Goal: Information Seeking & Learning: Learn about a topic

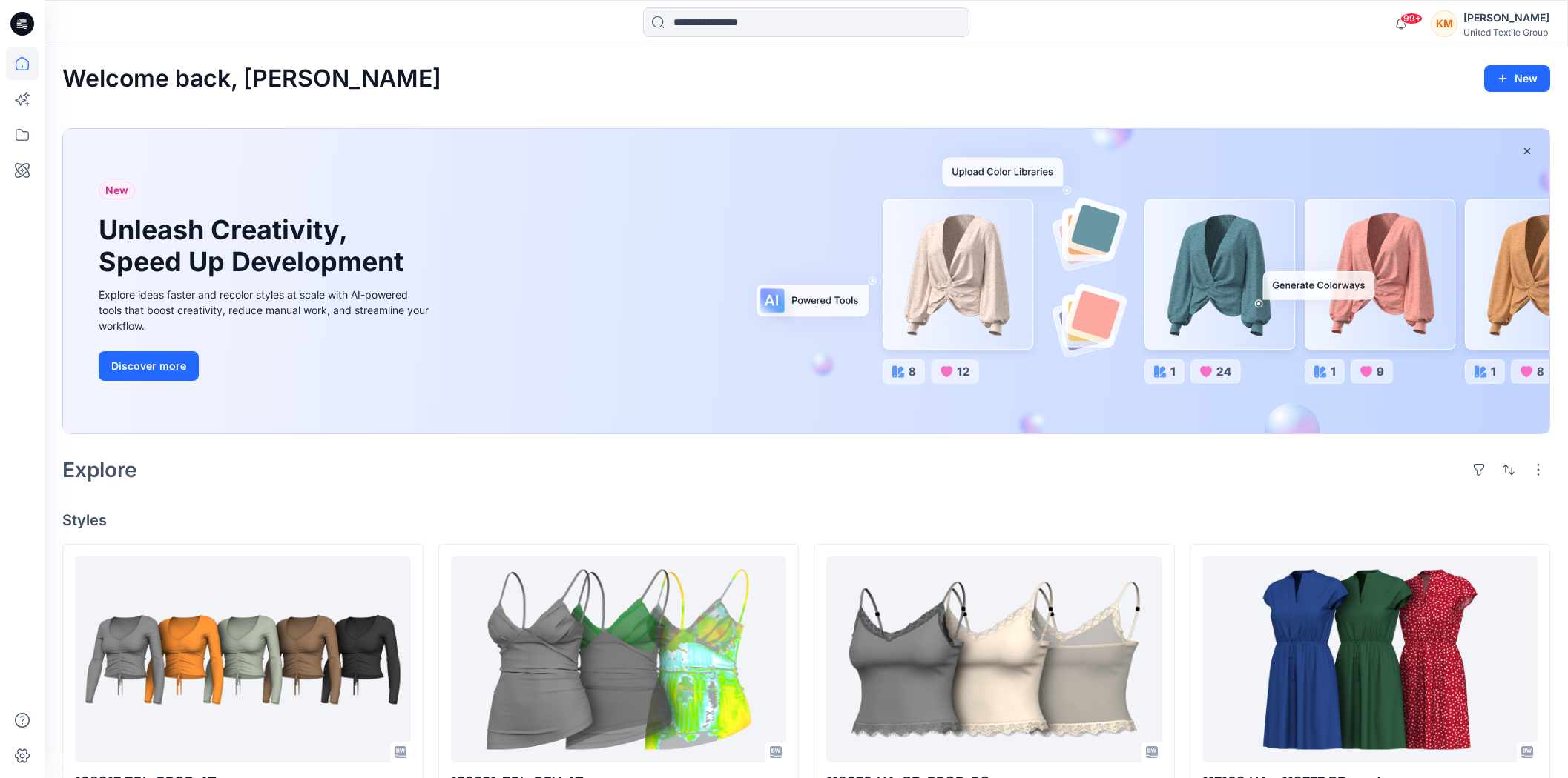
scroll to position [247, 0]
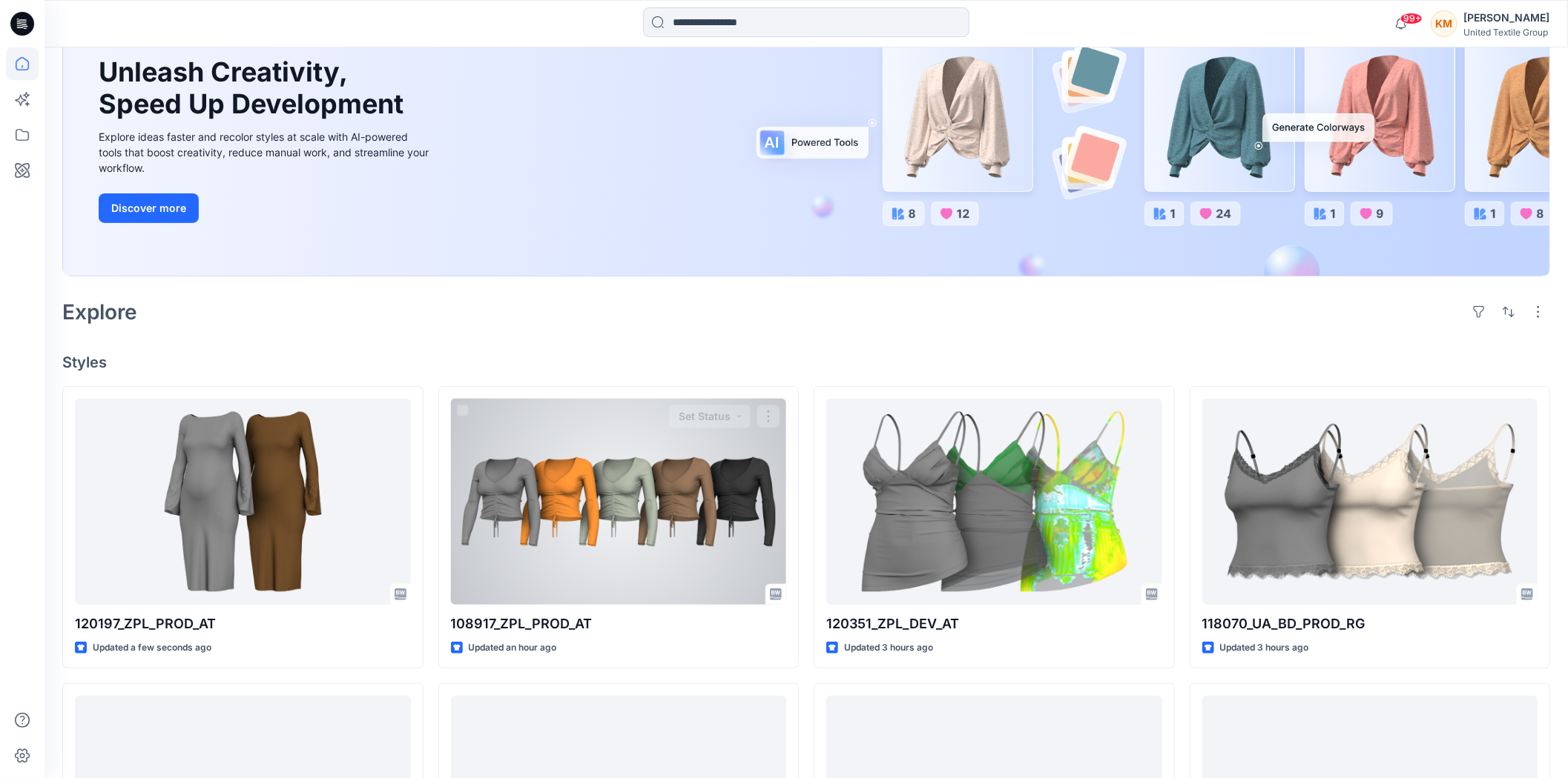
scroll to position [164, 0]
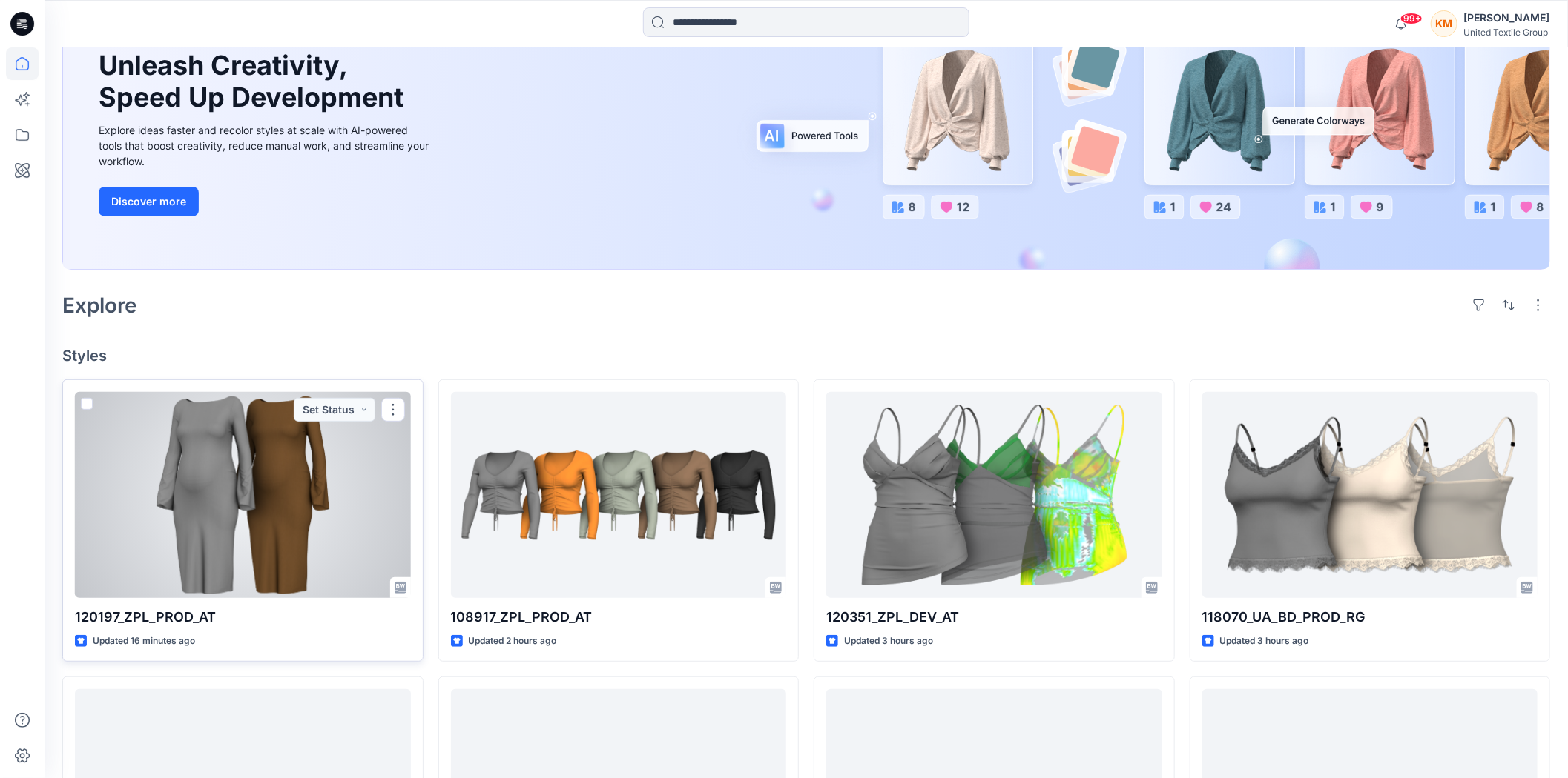
click at [242, 486] on div at bounding box center [243, 495] width 336 height 206
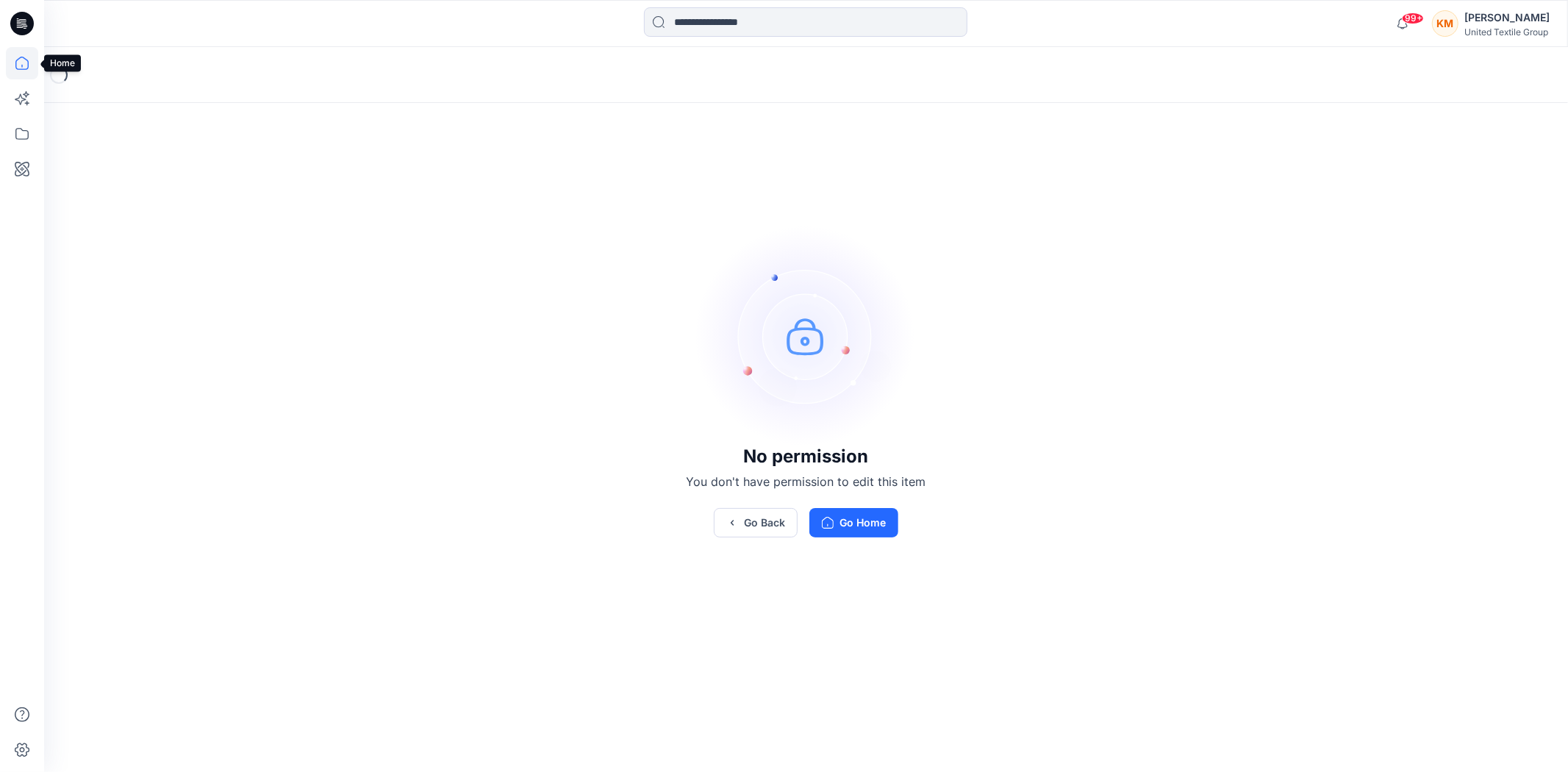
click at [24, 62] on icon at bounding box center [21, 63] width 32 height 32
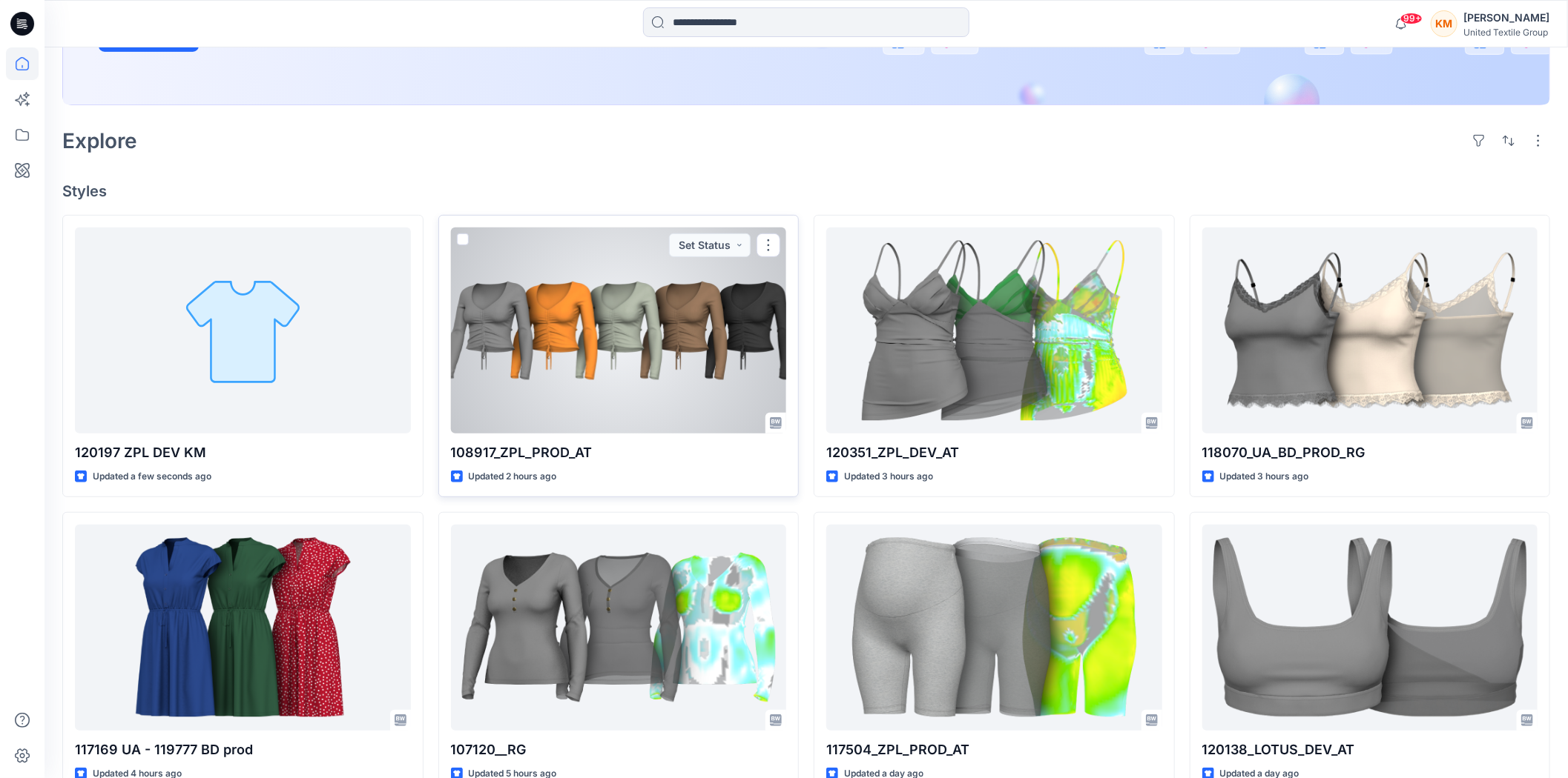
scroll to position [412, 0]
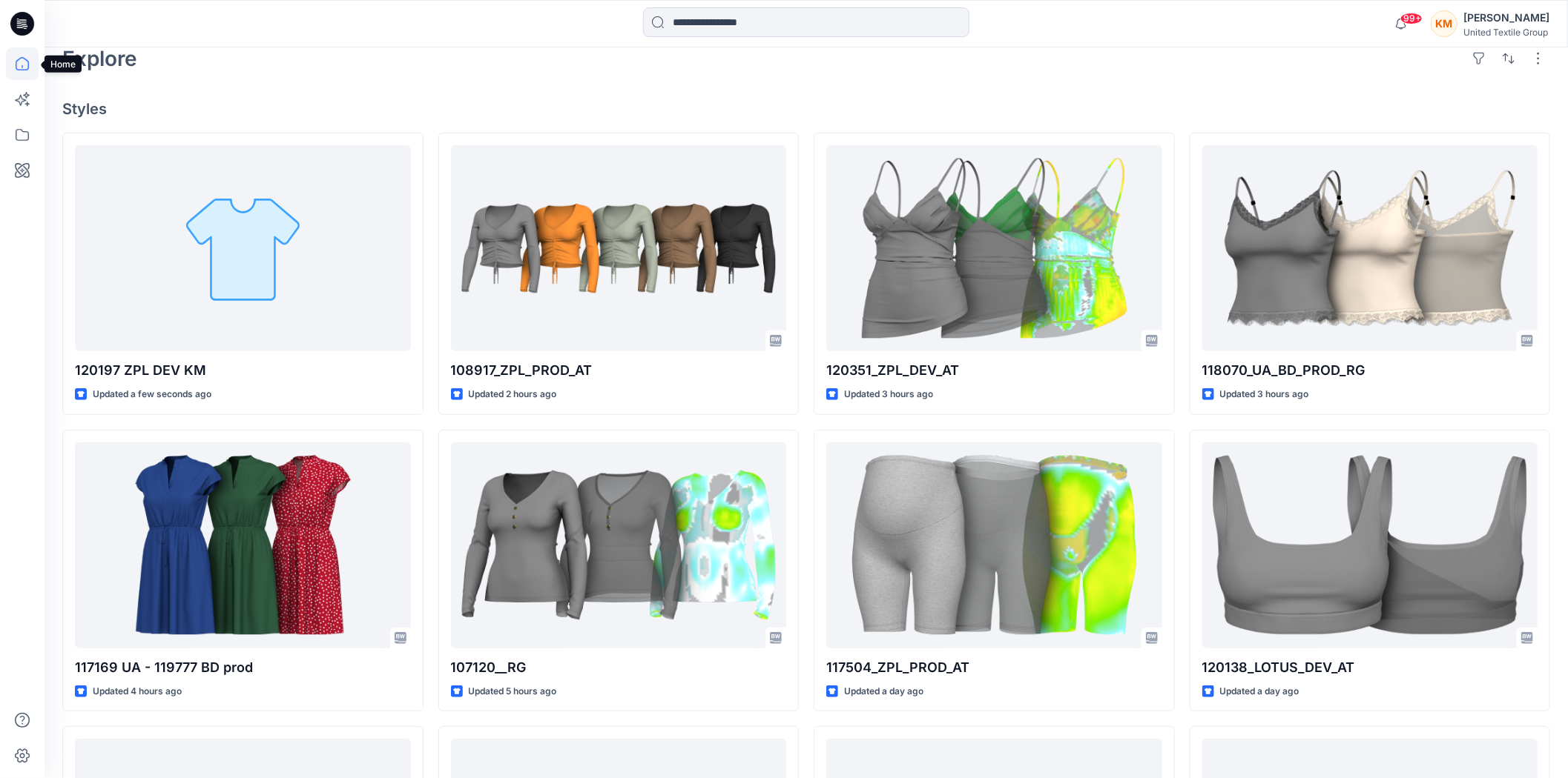
click at [22, 56] on icon at bounding box center [21, 63] width 32 height 32
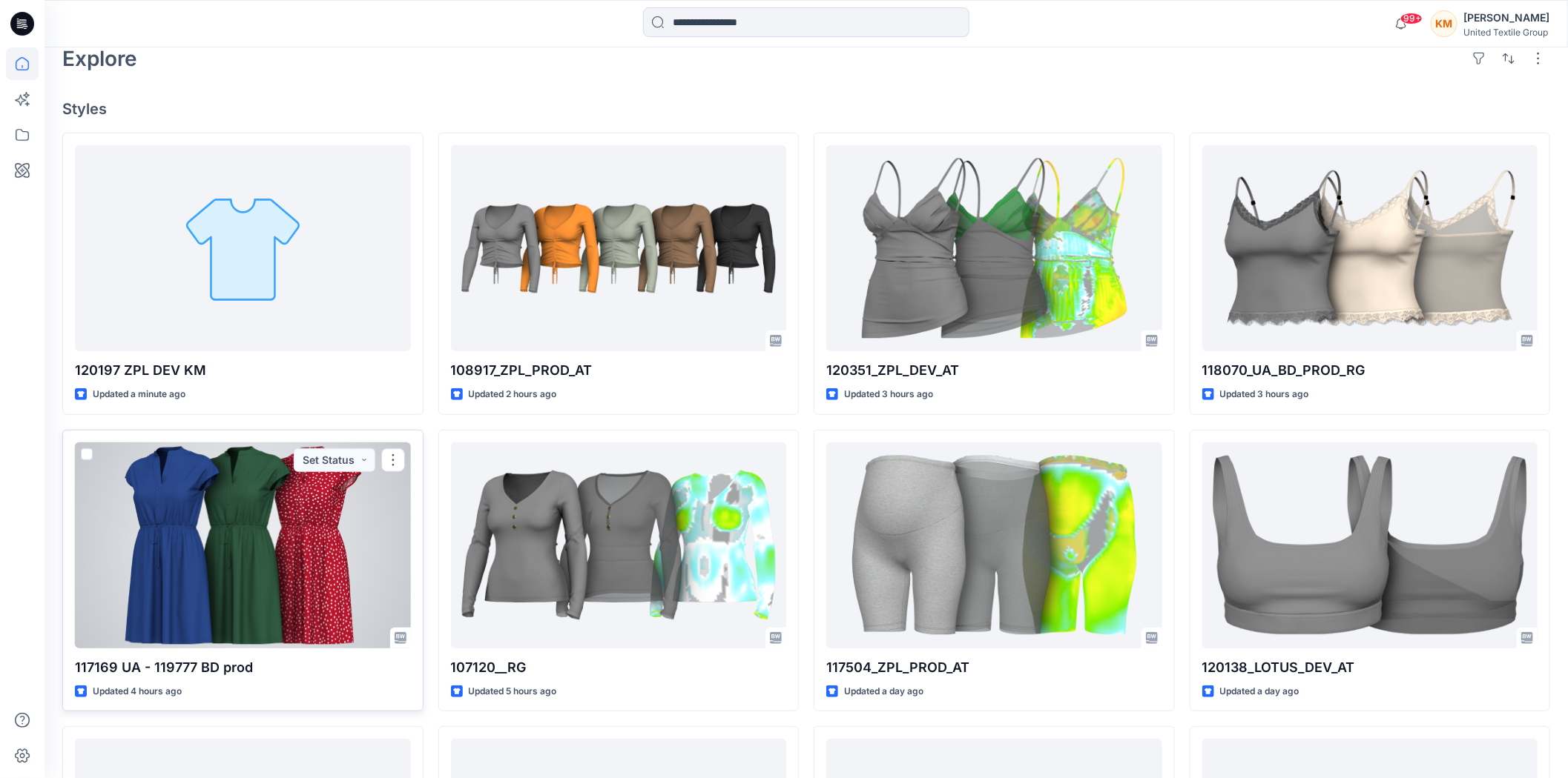
click at [317, 519] on div at bounding box center [243, 545] width 336 height 206
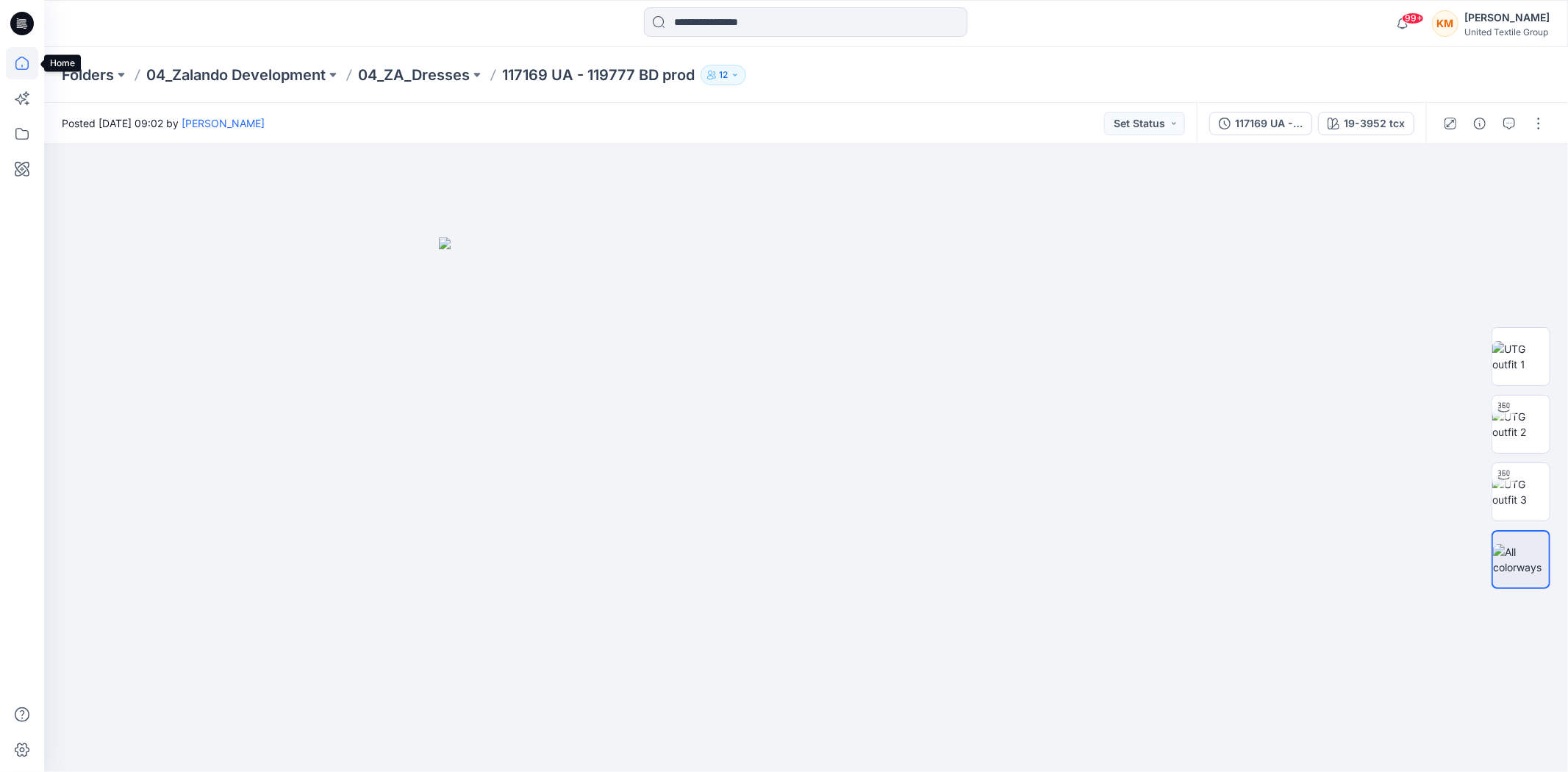
click at [24, 63] on icon at bounding box center [21, 63] width 32 height 32
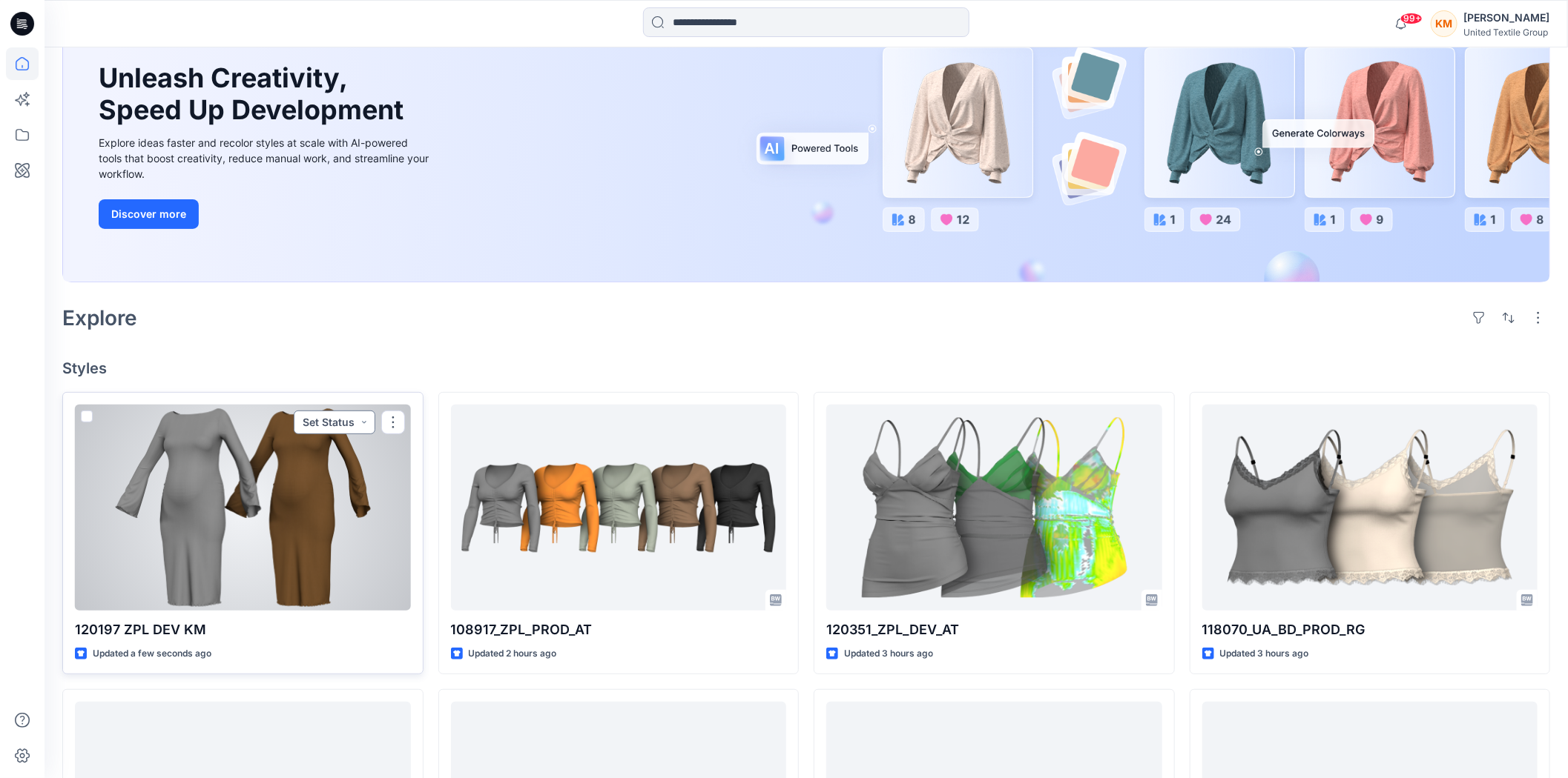
scroll to position [164, 0]
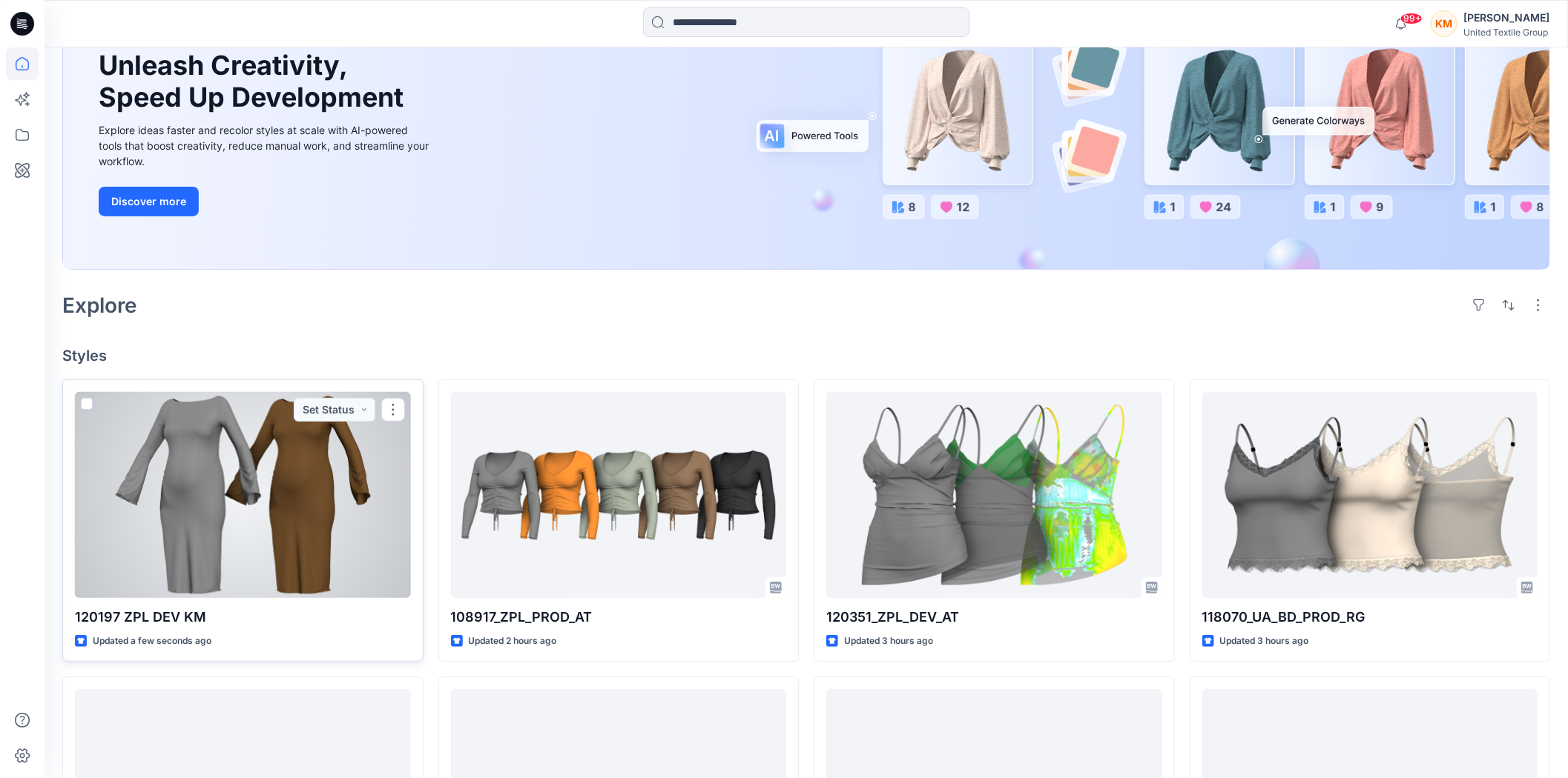
click at [313, 538] on div at bounding box center [243, 495] width 336 height 206
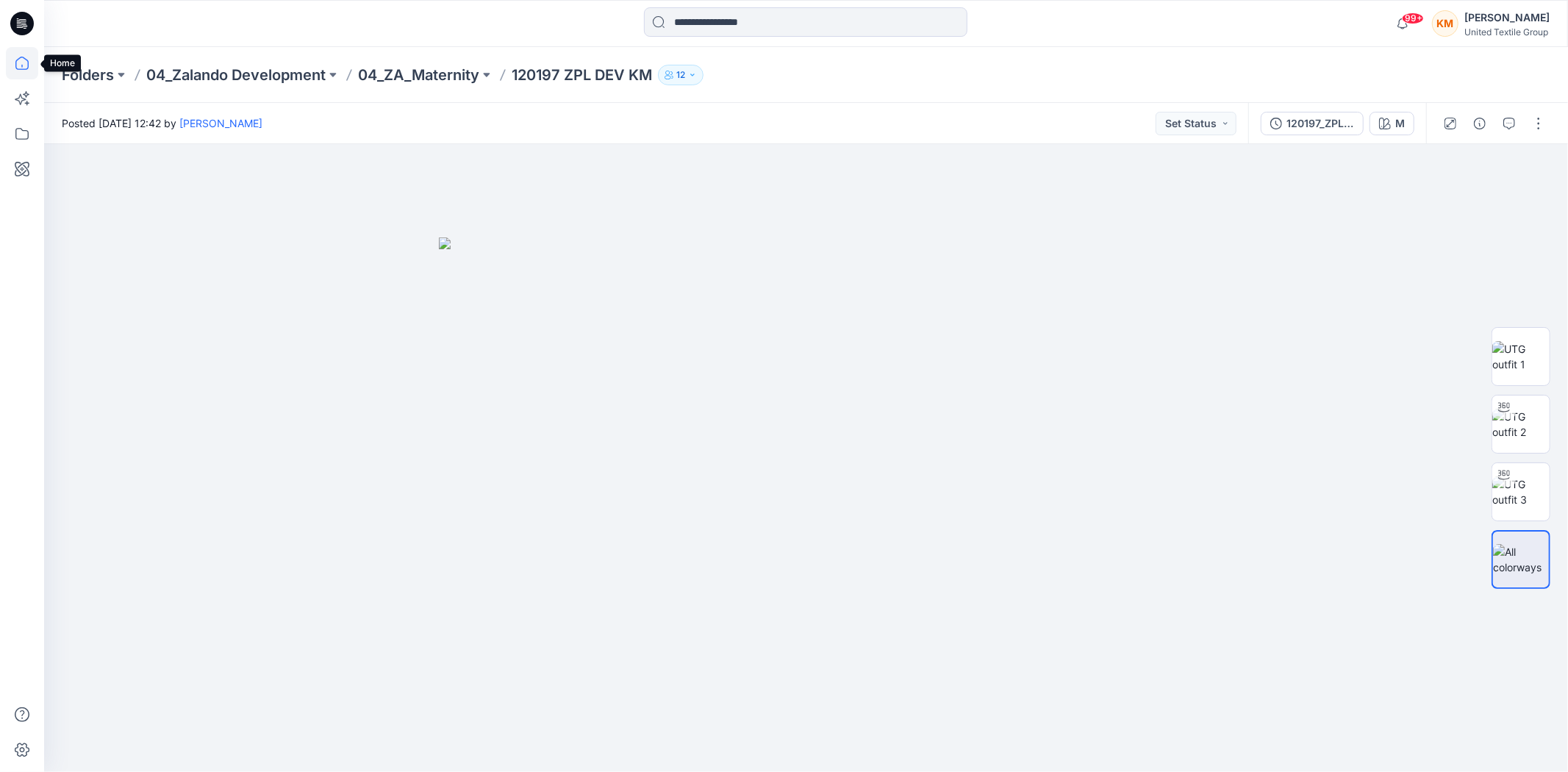
click at [22, 64] on icon at bounding box center [22, 63] width 13 height 13
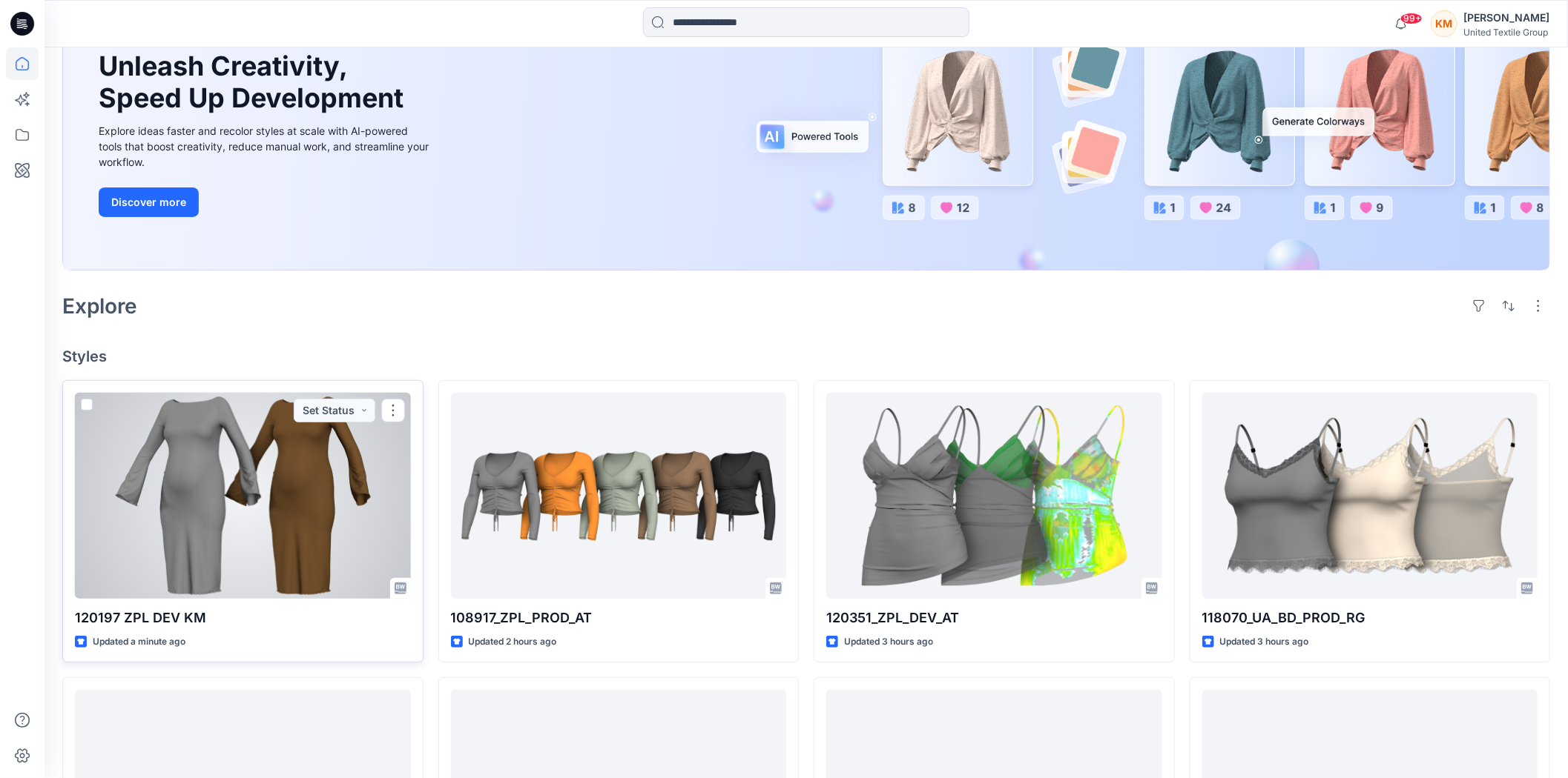
scroll to position [164, 0]
click at [252, 512] on div at bounding box center [243, 495] width 336 height 206
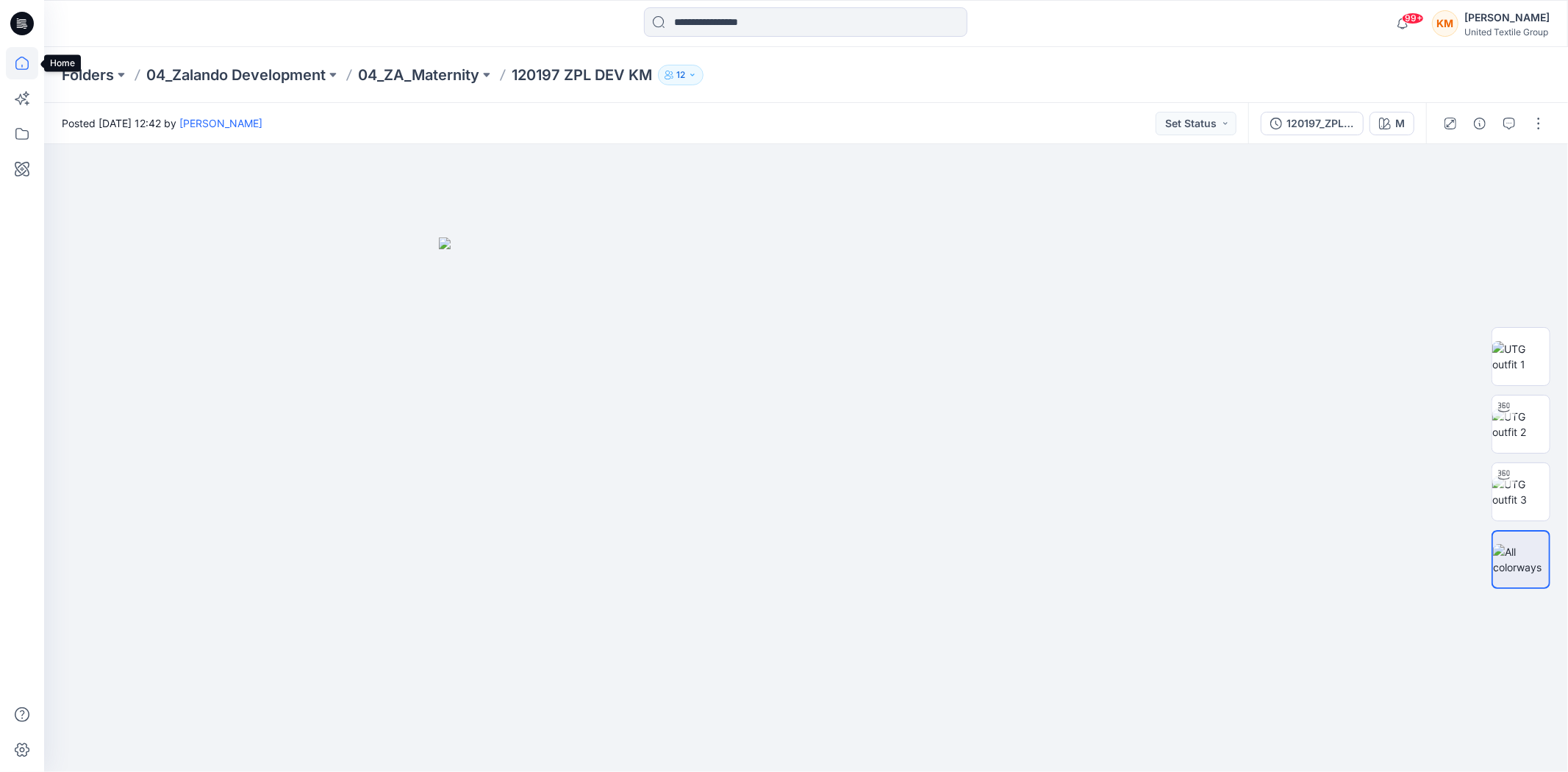
click at [27, 60] on icon at bounding box center [22, 63] width 13 height 13
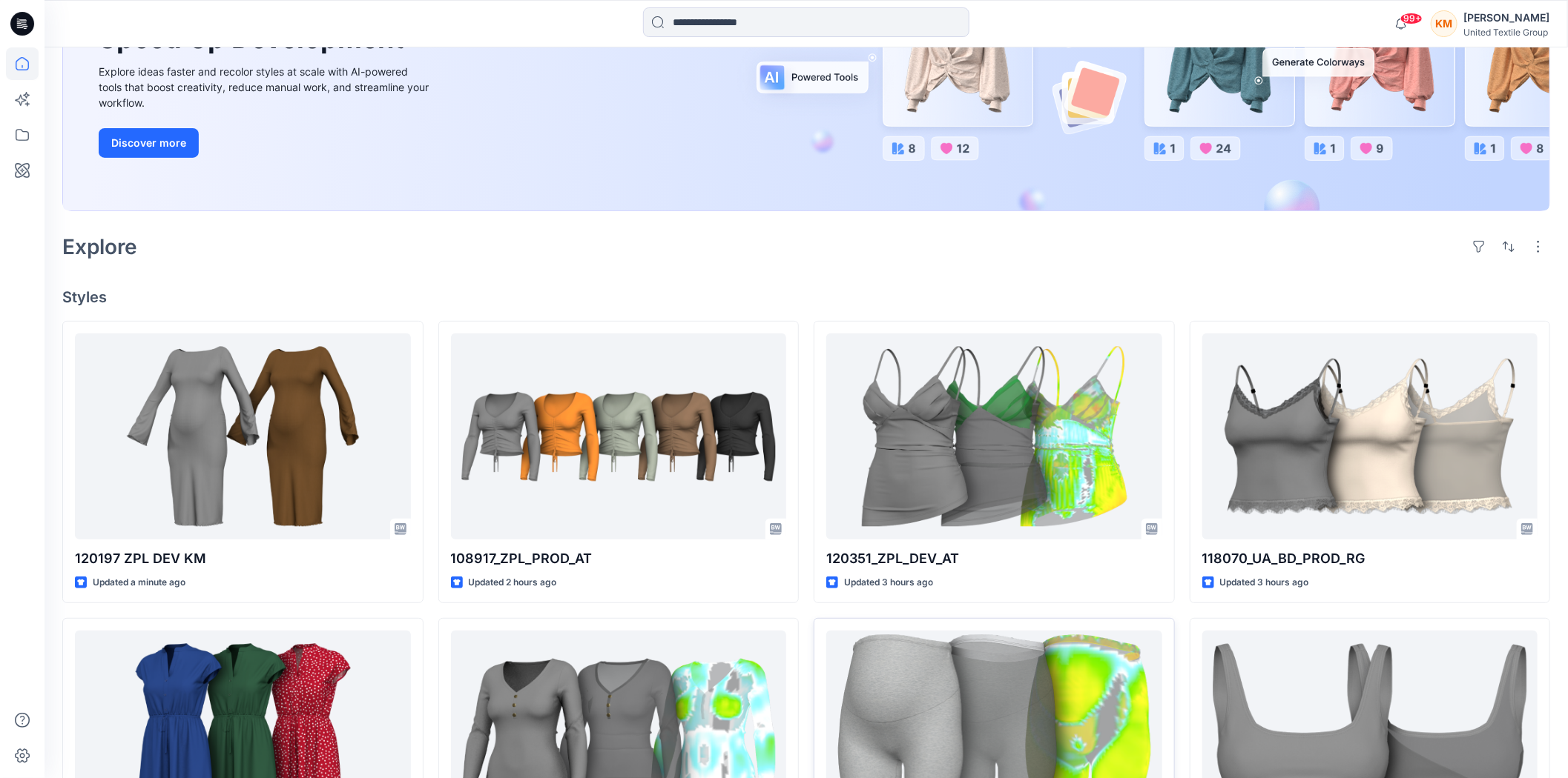
scroll to position [247, 0]
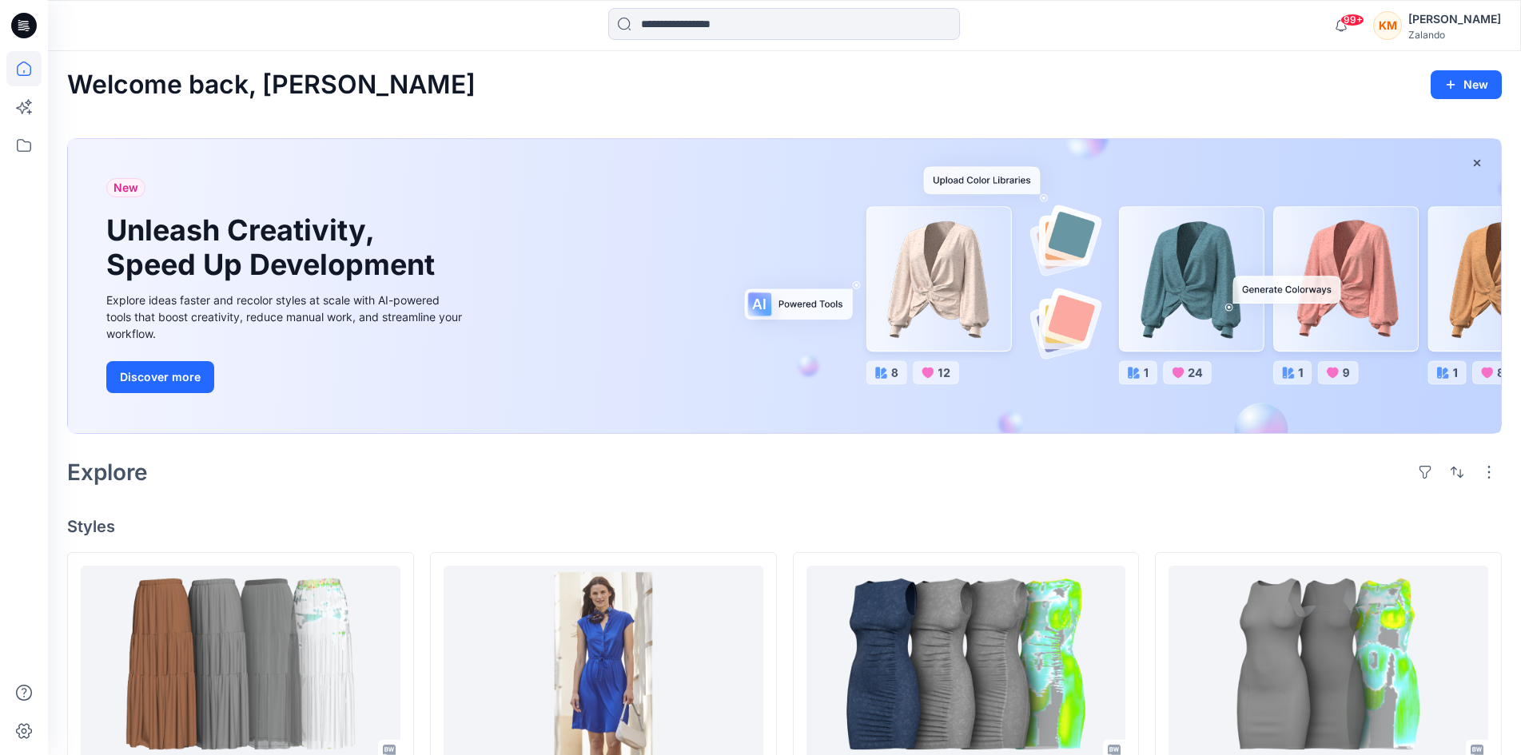
scroll to position [320, 0]
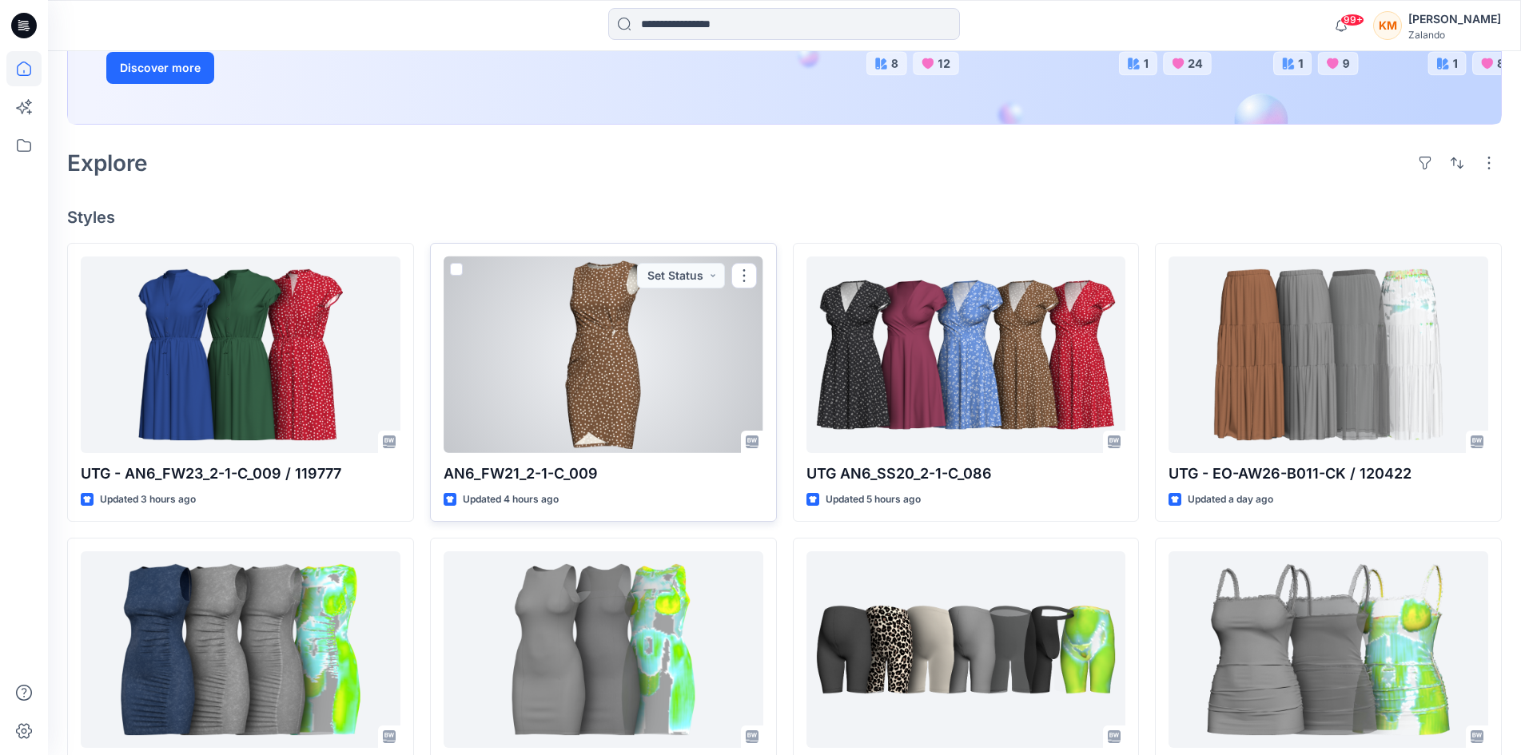
scroll to position [320, 0]
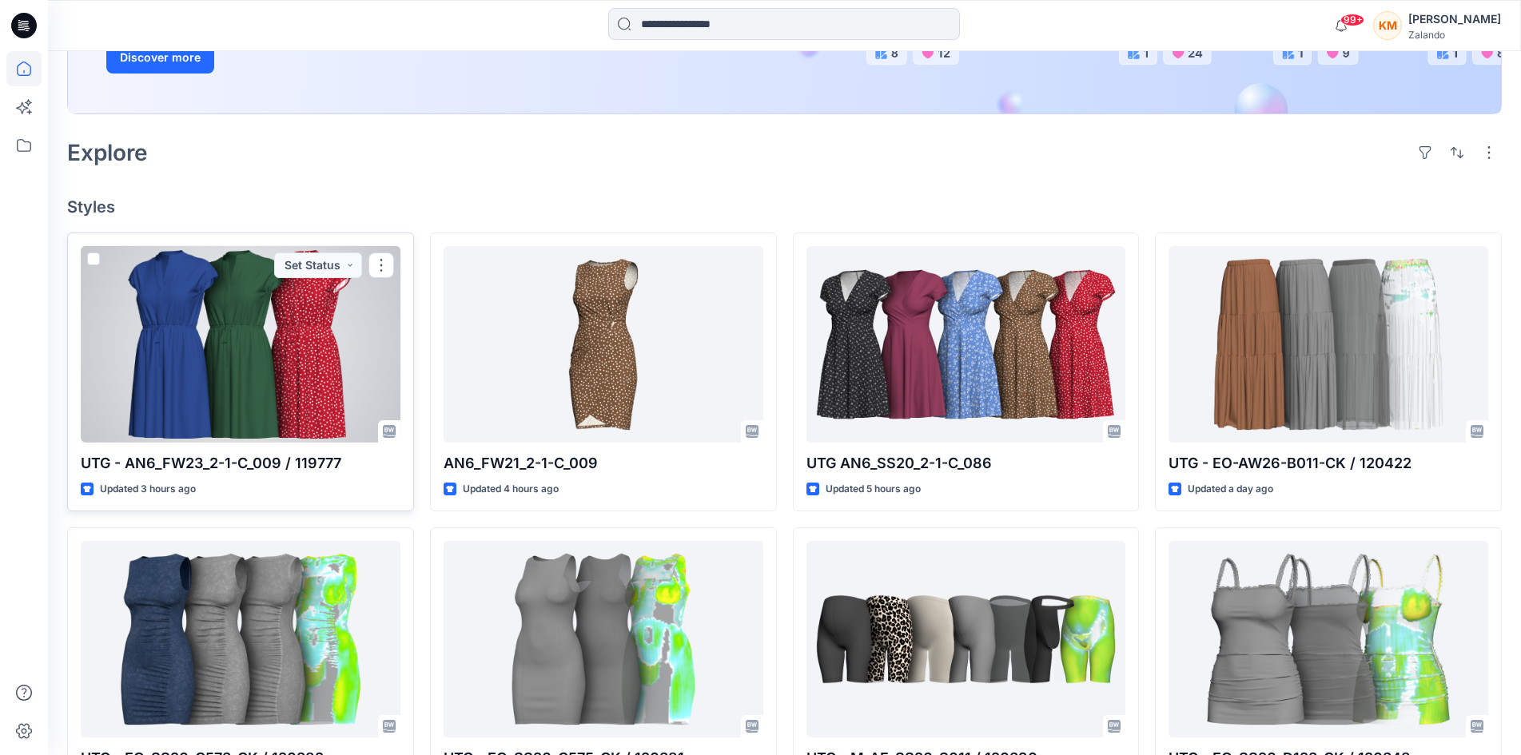
click at [282, 343] on div at bounding box center [241, 344] width 320 height 197
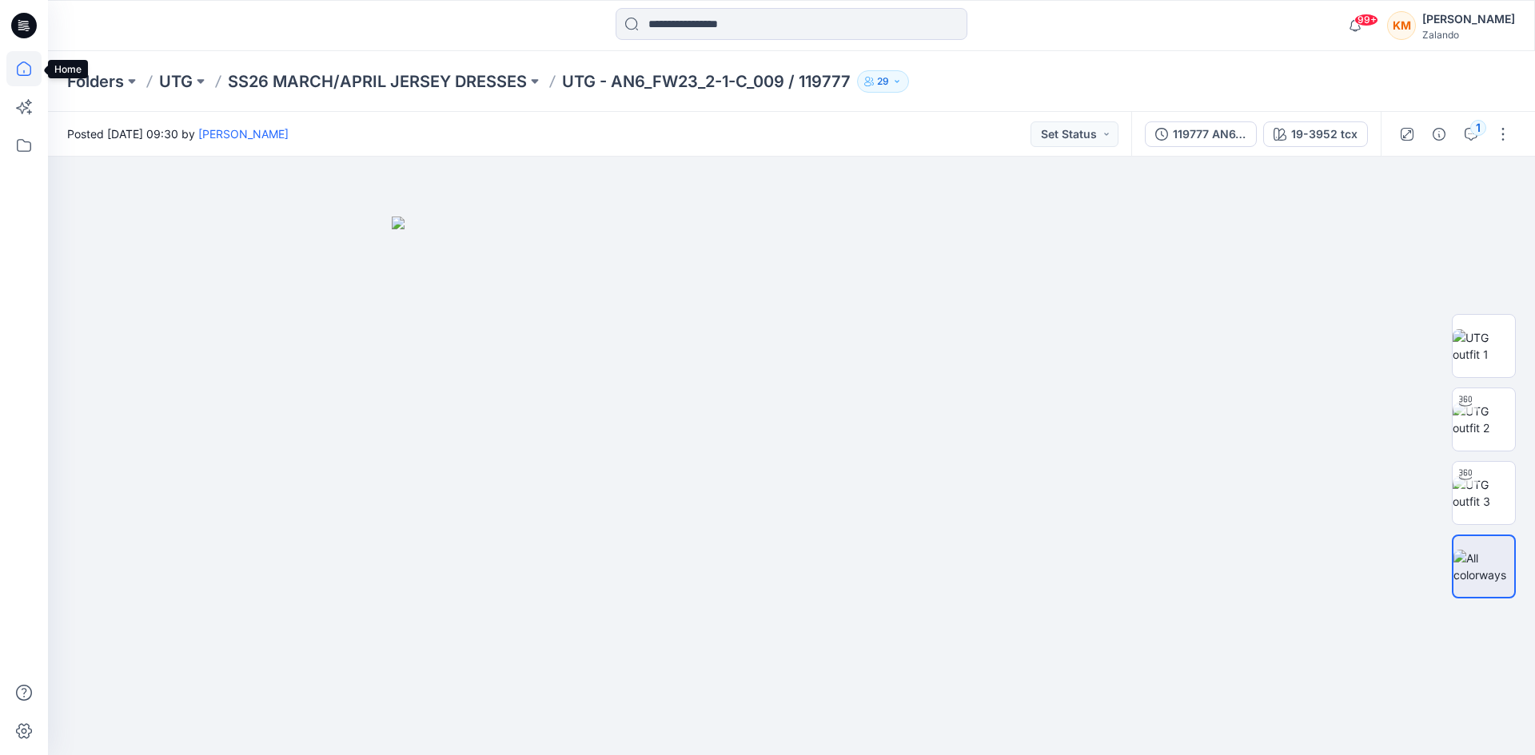
drag, startPoint x: 15, startPoint y: 69, endPoint x: 23, endPoint y: 73, distance: 8.9
click at [16, 69] on icon at bounding box center [23, 68] width 35 height 35
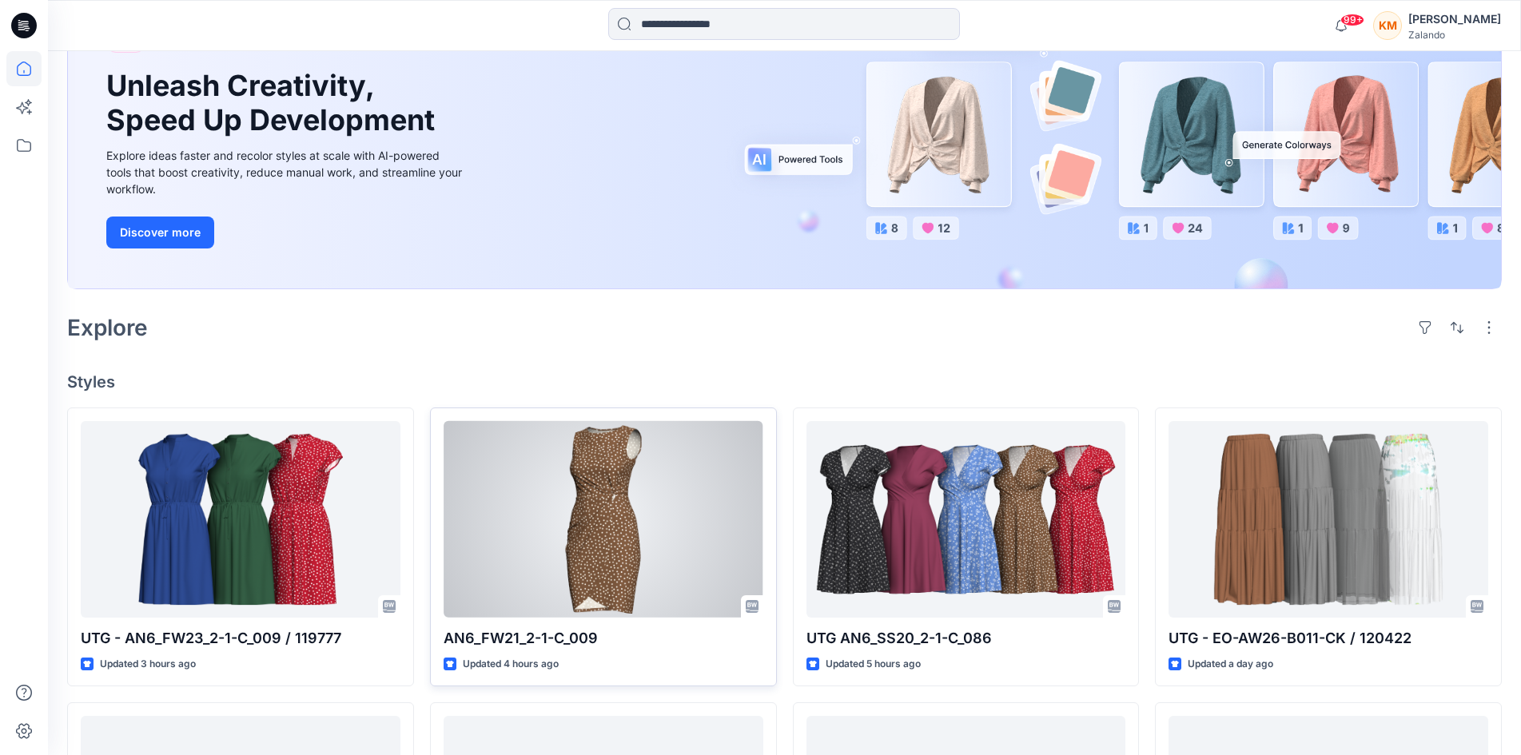
scroll to position [160, 0]
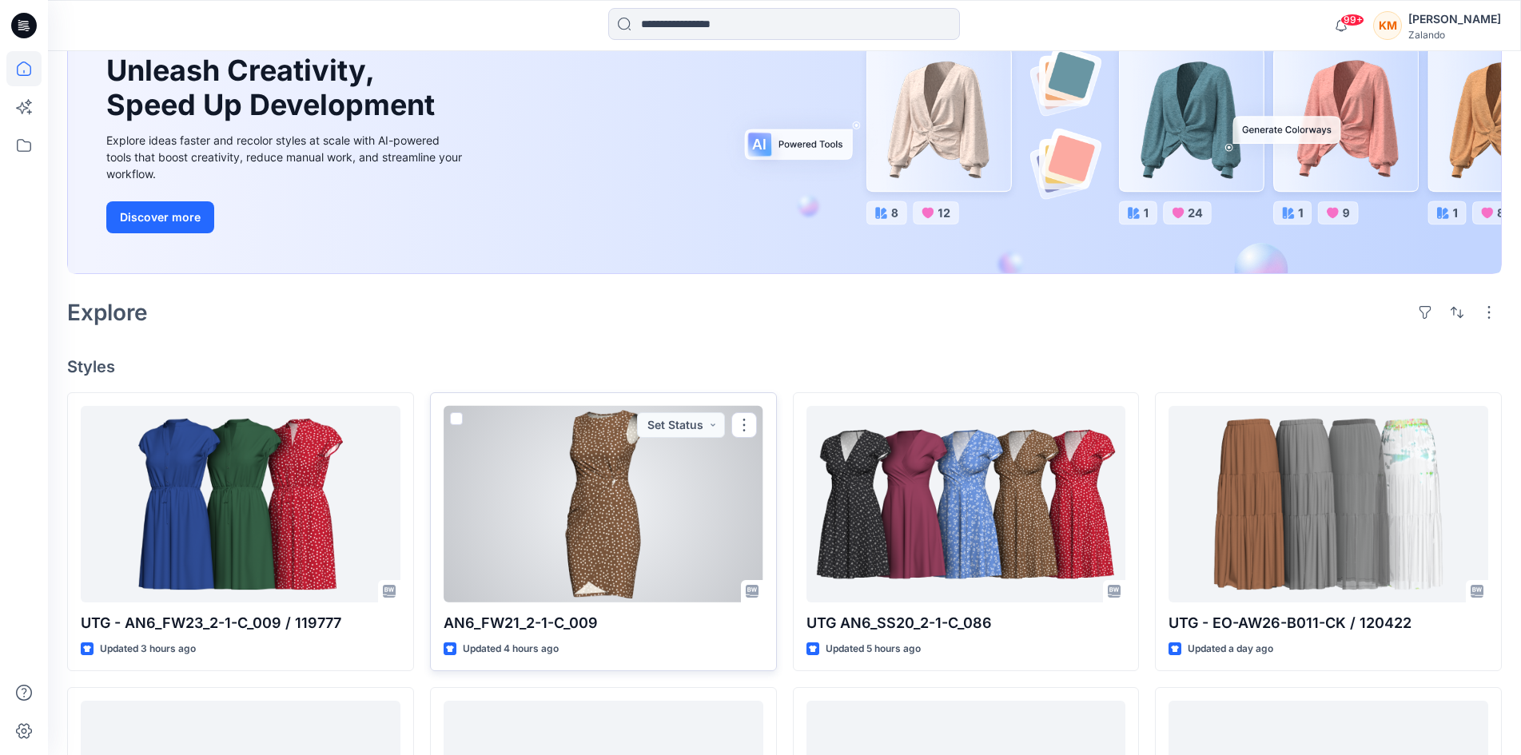
click at [607, 524] on div at bounding box center [604, 504] width 320 height 197
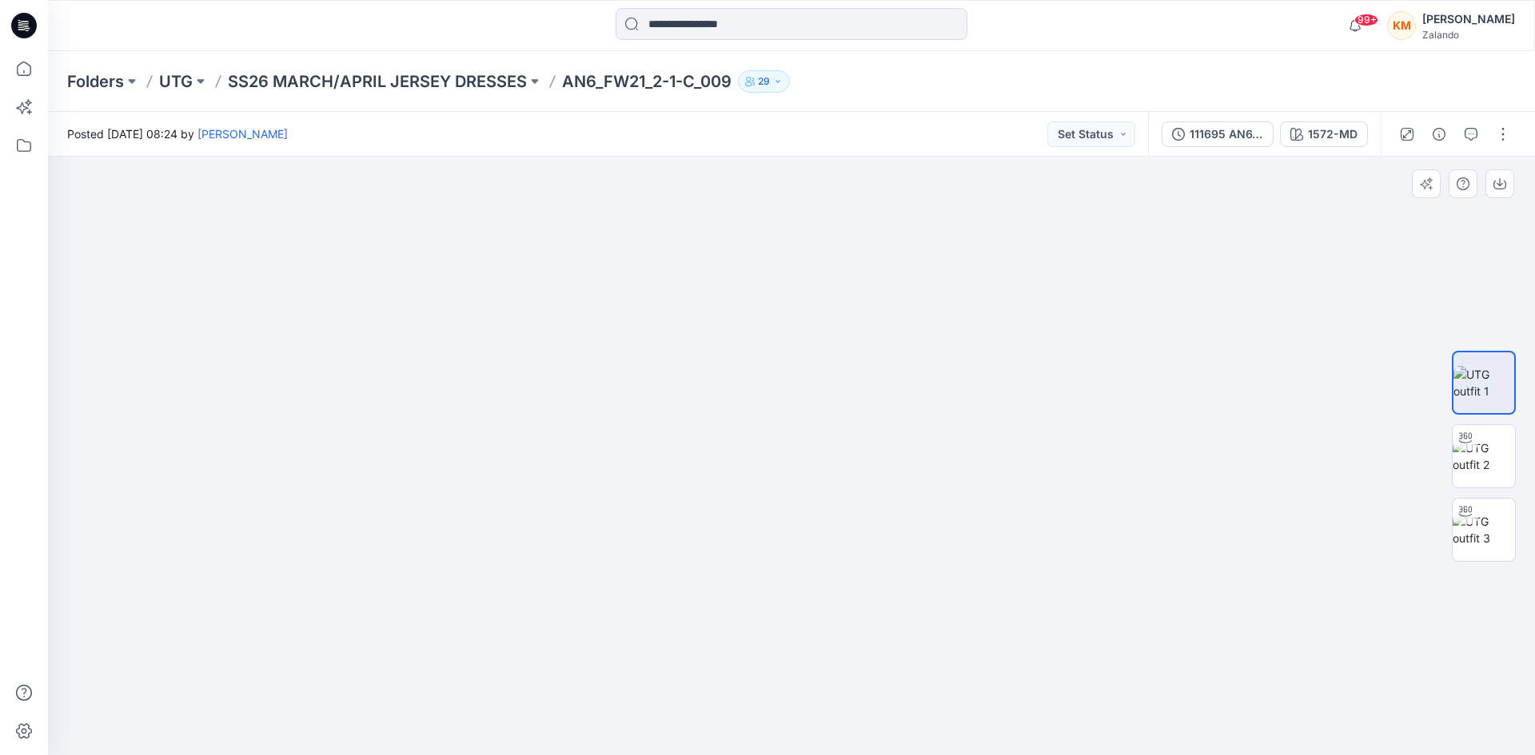
drag, startPoint x: 886, startPoint y: 195, endPoint x: 888, endPoint y: 472, distance: 276.6
click at [888, 472] on img at bounding box center [793, 301] width 1774 height 910
click at [26, 70] on icon at bounding box center [23, 68] width 35 height 35
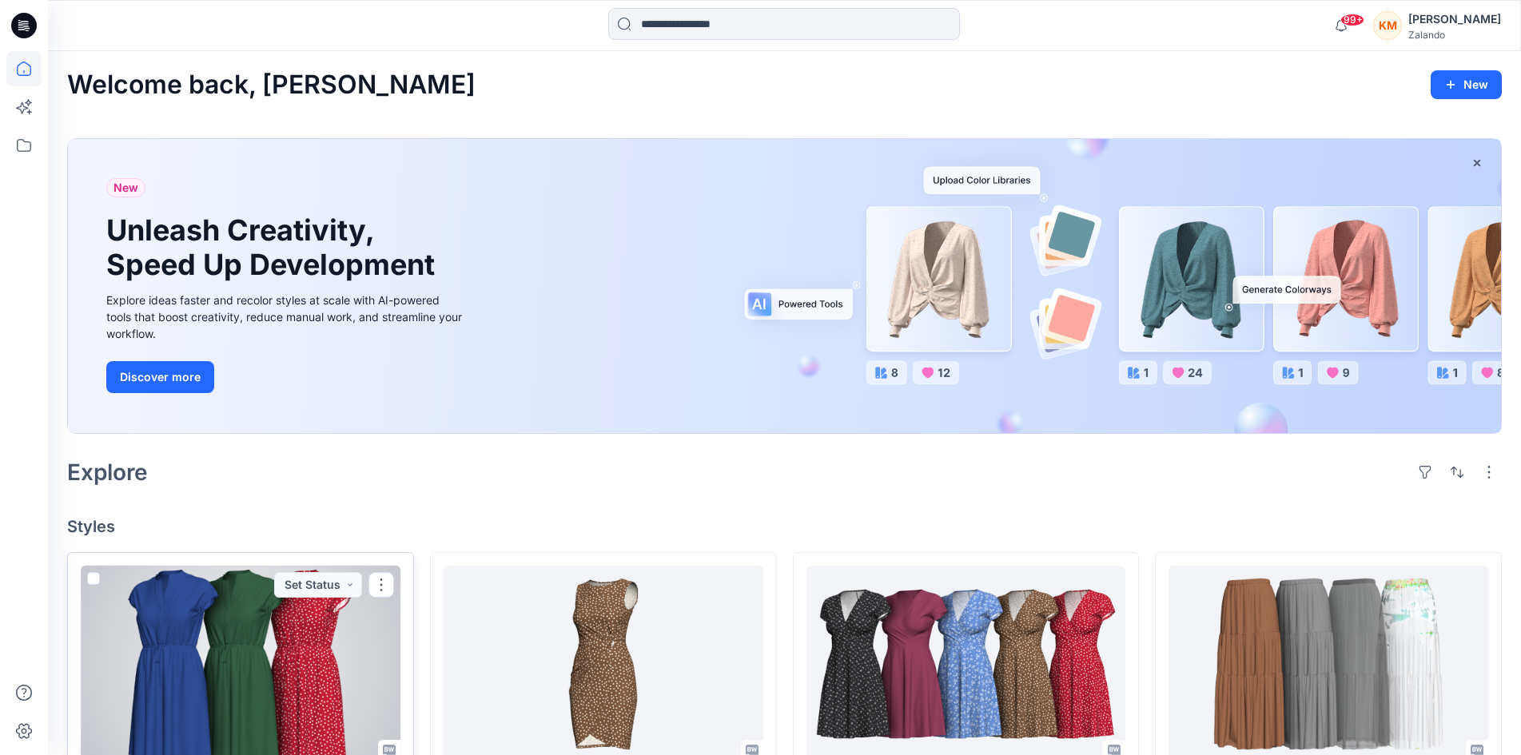
click at [285, 621] on div at bounding box center [241, 664] width 320 height 197
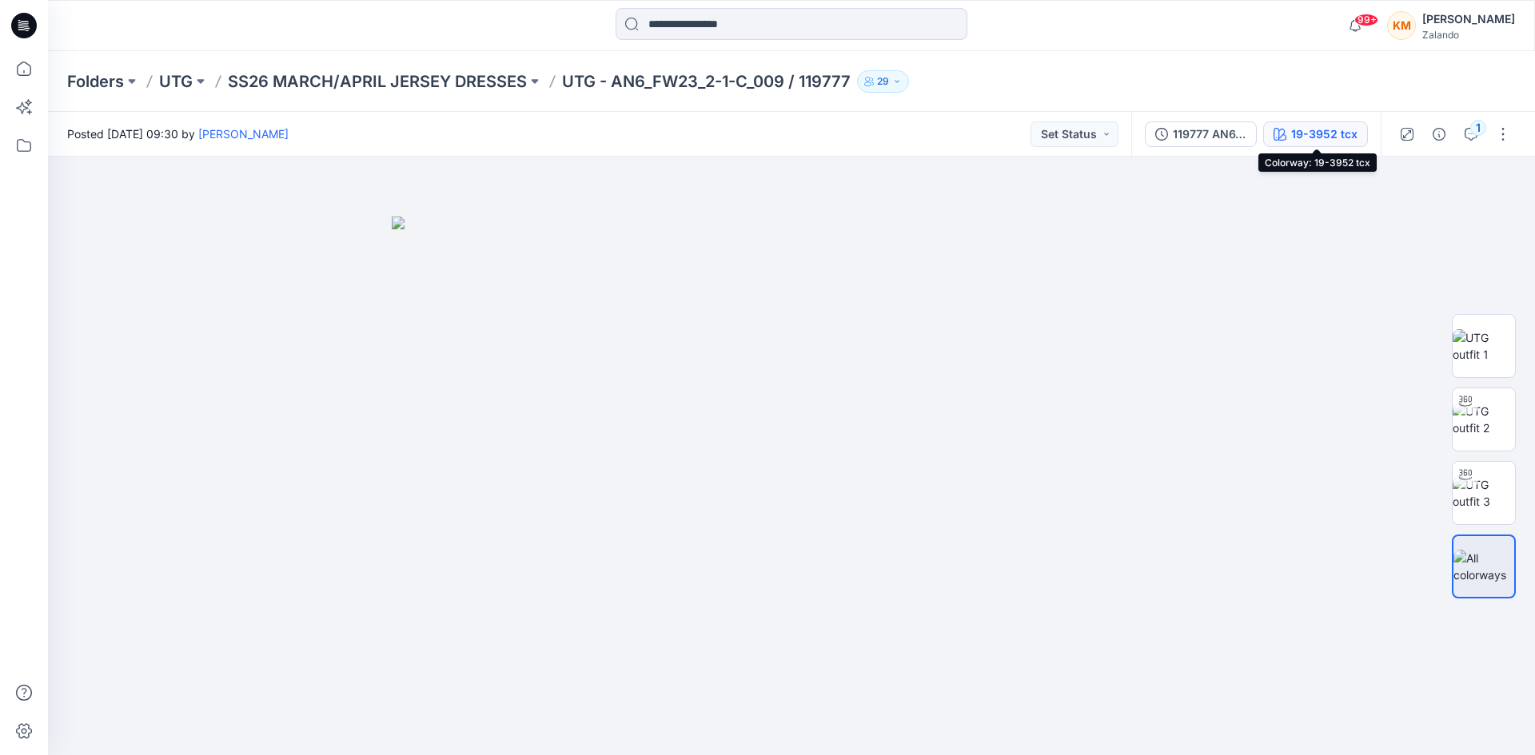
click at [1313, 130] on div "19-3952 tcx" at bounding box center [1324, 135] width 66 height 18
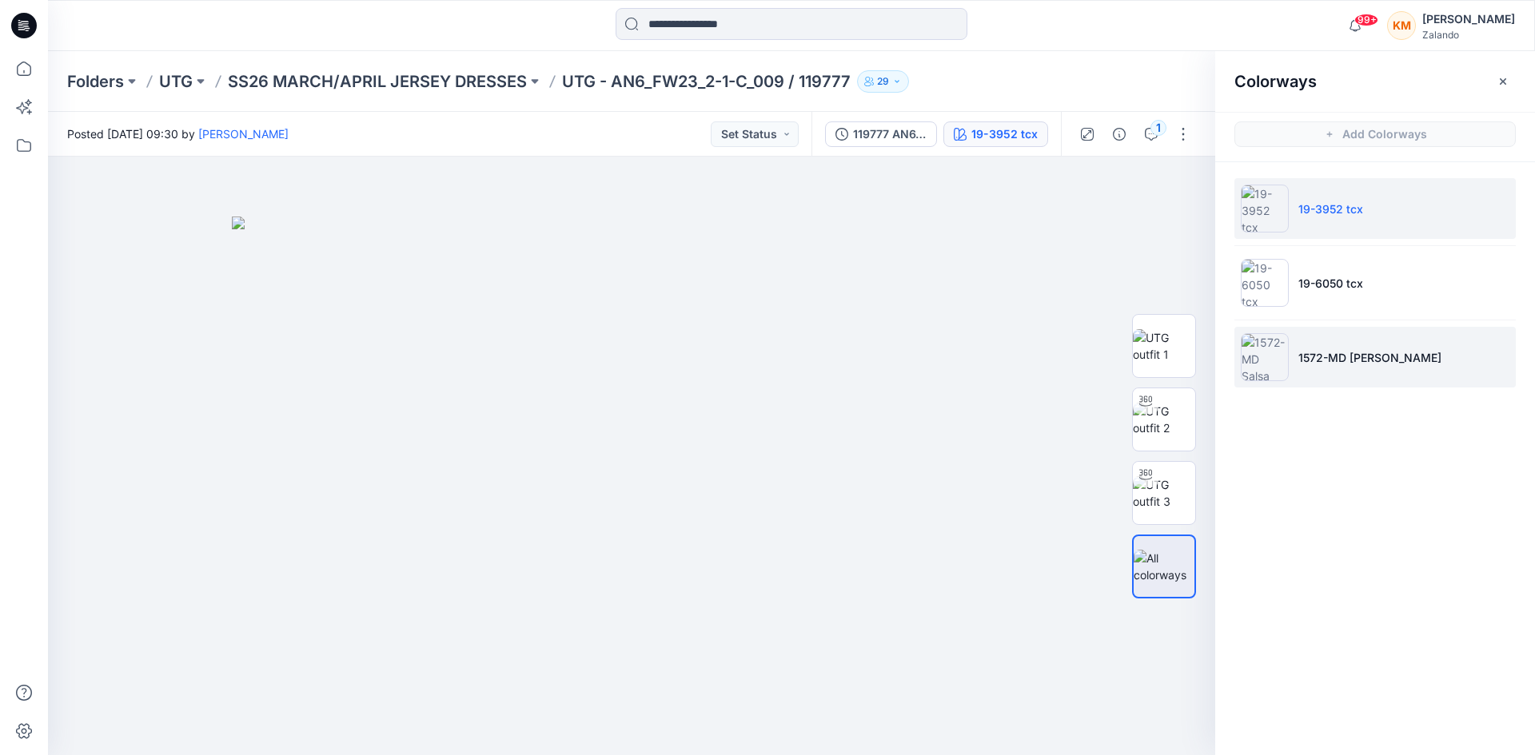
click at [1344, 357] on p "1572-MD Salsa Red" at bounding box center [1369, 357] width 143 height 17
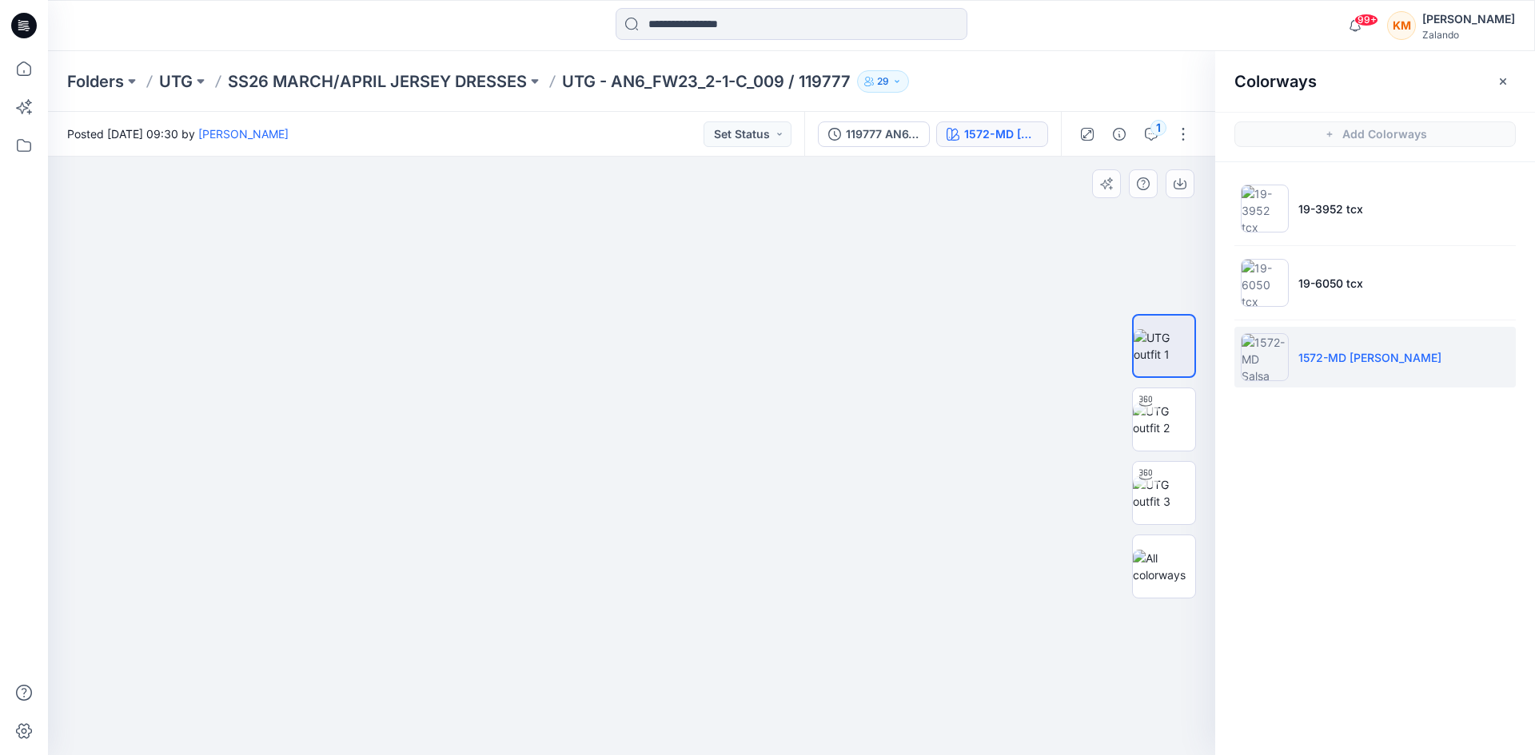
drag, startPoint x: 747, startPoint y: 388, endPoint x: 747, endPoint y: 498, distance: 110.3
click at [747, 498] on img at bounding box center [631, 280] width 1774 height 950
click at [1166, 476] on img at bounding box center [1164, 493] width 62 height 34
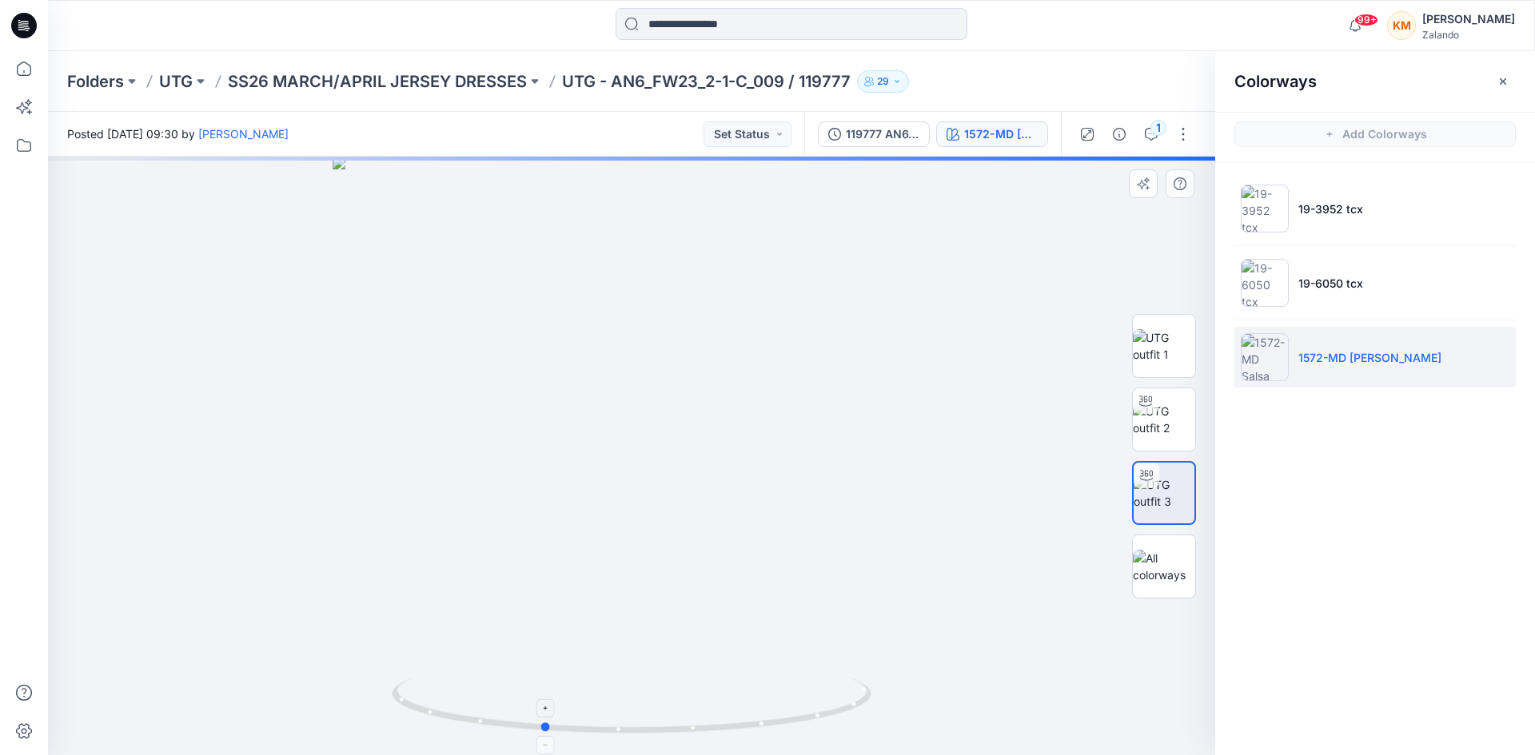
drag, startPoint x: 841, startPoint y: 712, endPoint x: 712, endPoint y: 566, distance: 194.8
click at [752, 719] on icon at bounding box center [634, 708] width 484 height 60
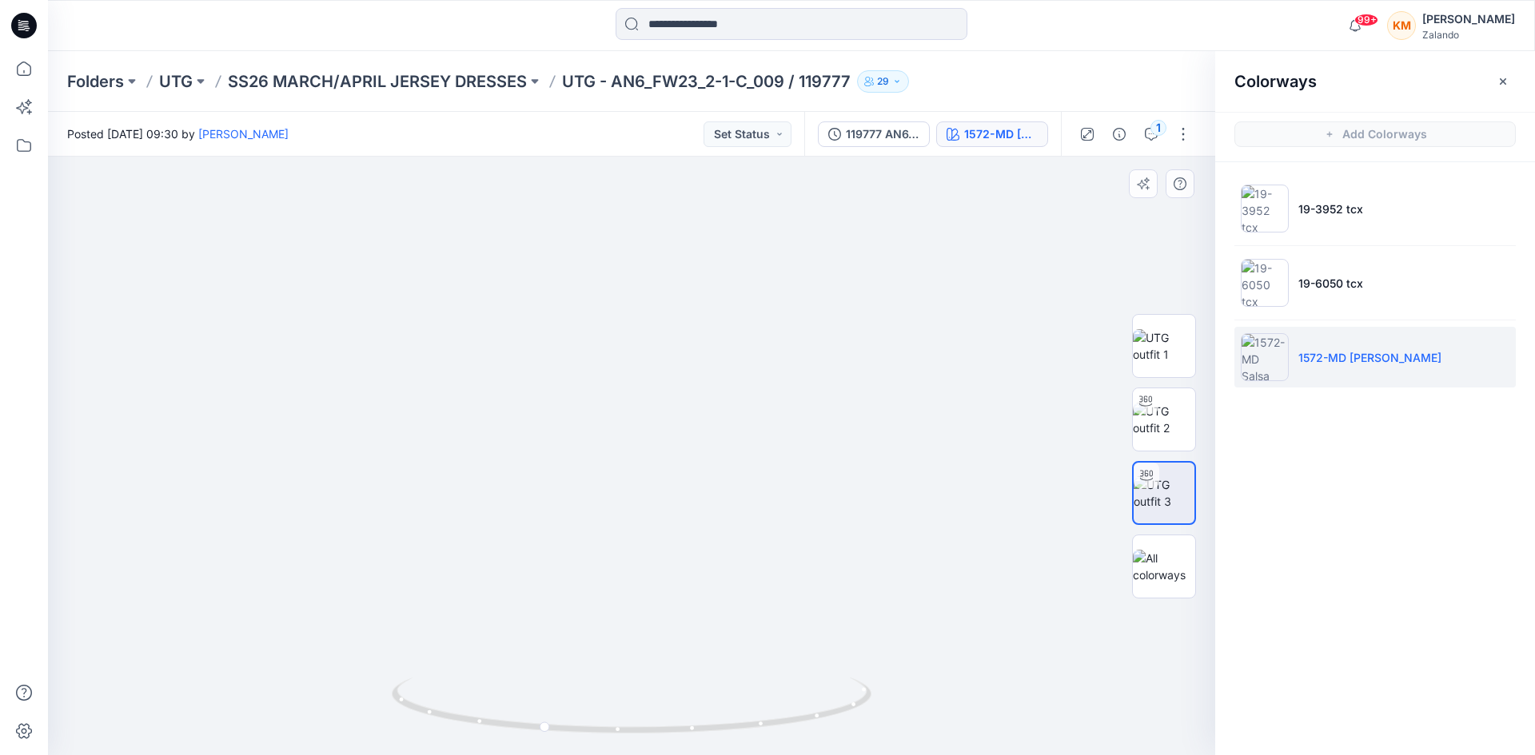
drag, startPoint x: 656, startPoint y: 216, endPoint x: 654, endPoint y: 441, distance: 225.4
click at [654, 441] on img at bounding box center [629, 372] width 1382 height 765
click at [26, 66] on icon at bounding box center [23, 68] width 35 height 35
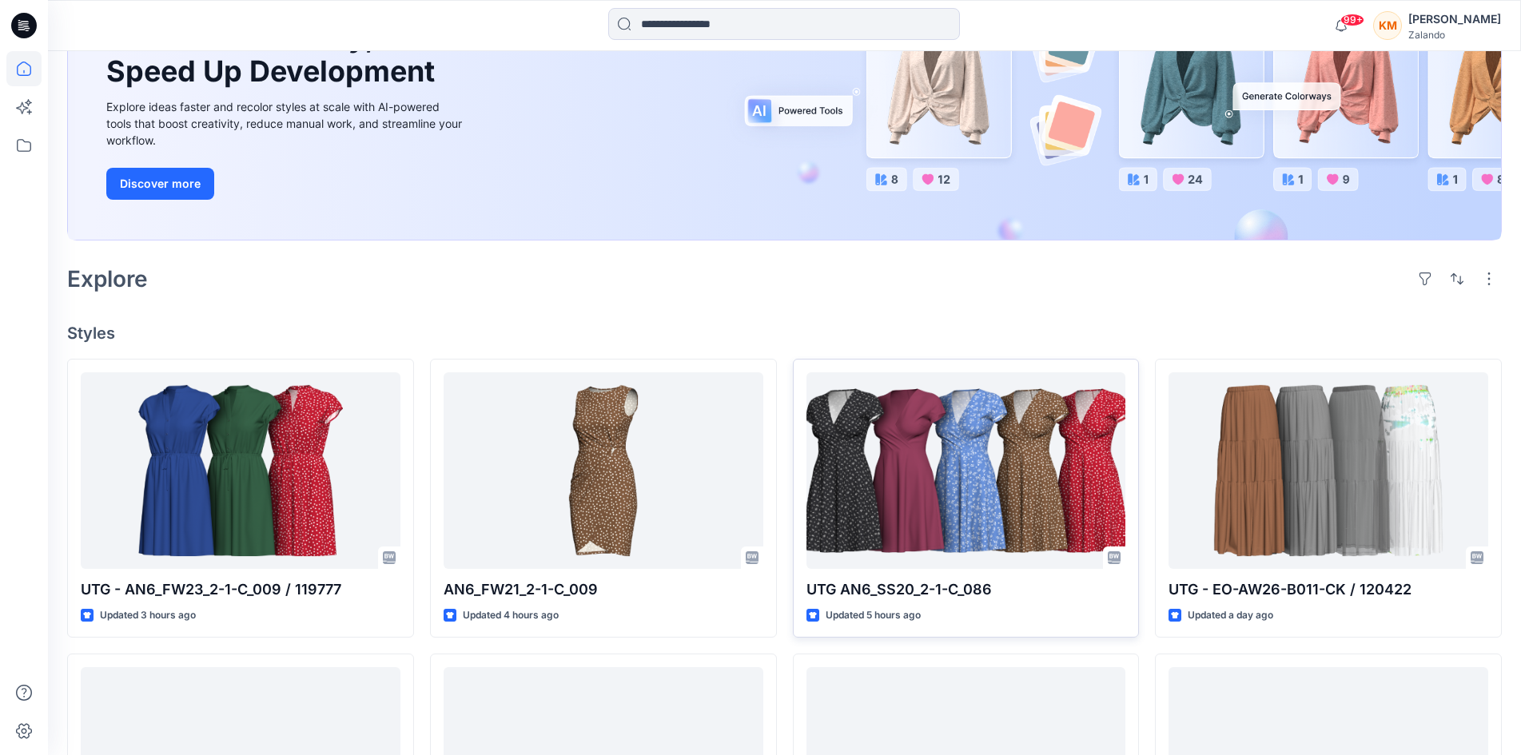
scroll to position [240, 0]
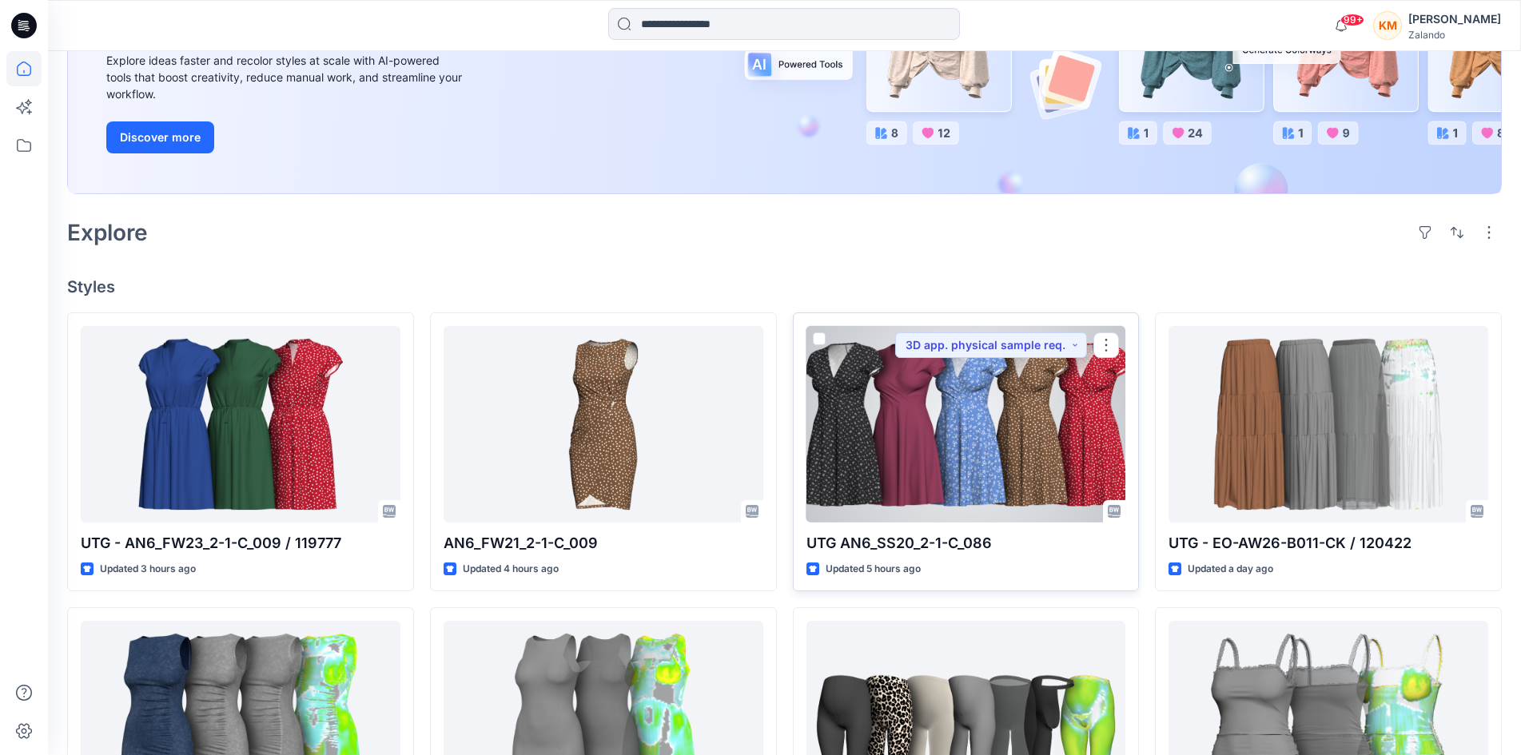
click at [948, 448] on div at bounding box center [967, 424] width 320 height 197
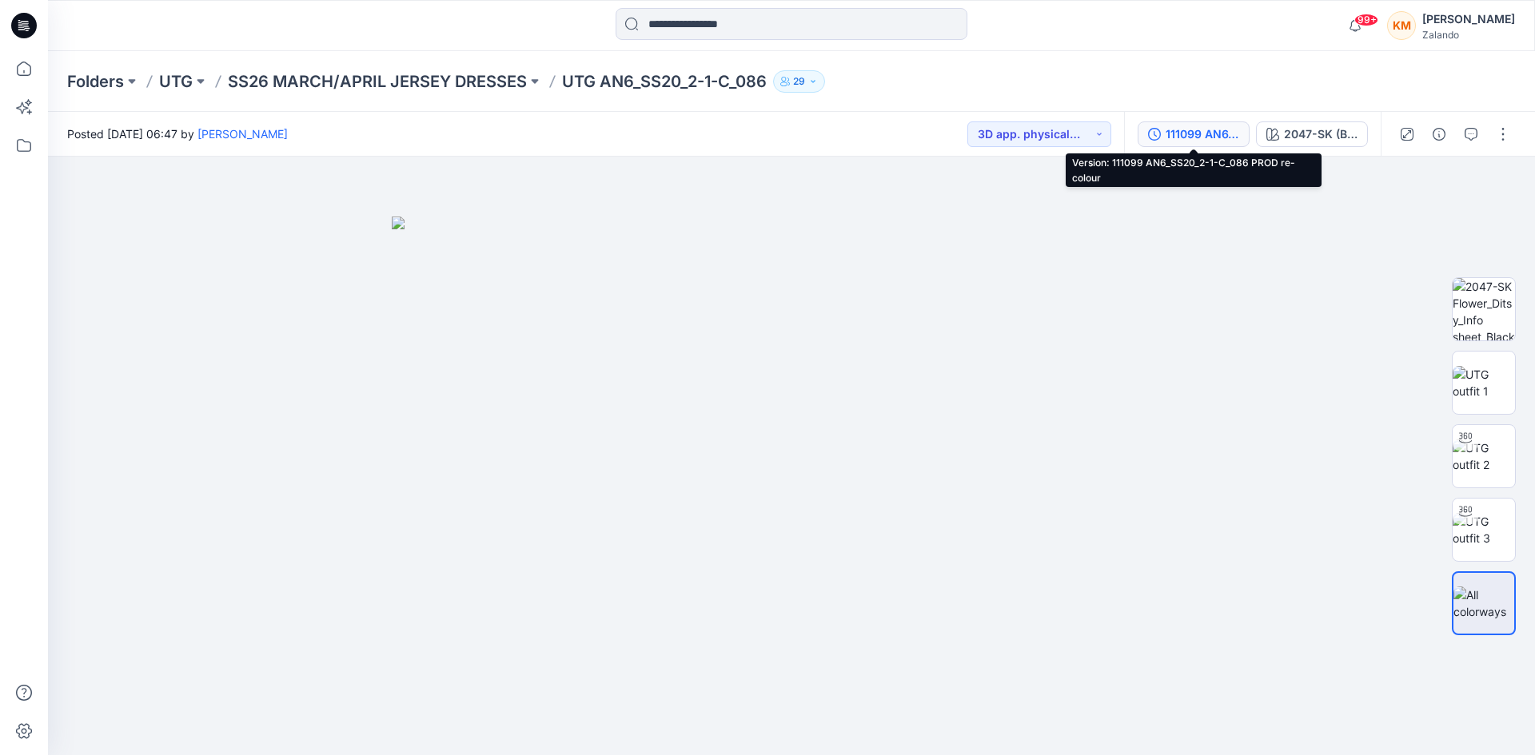
click at [1218, 130] on div "111099 AN6_SS20_2-1-C_086 PROD re-colour" at bounding box center [1203, 135] width 74 height 18
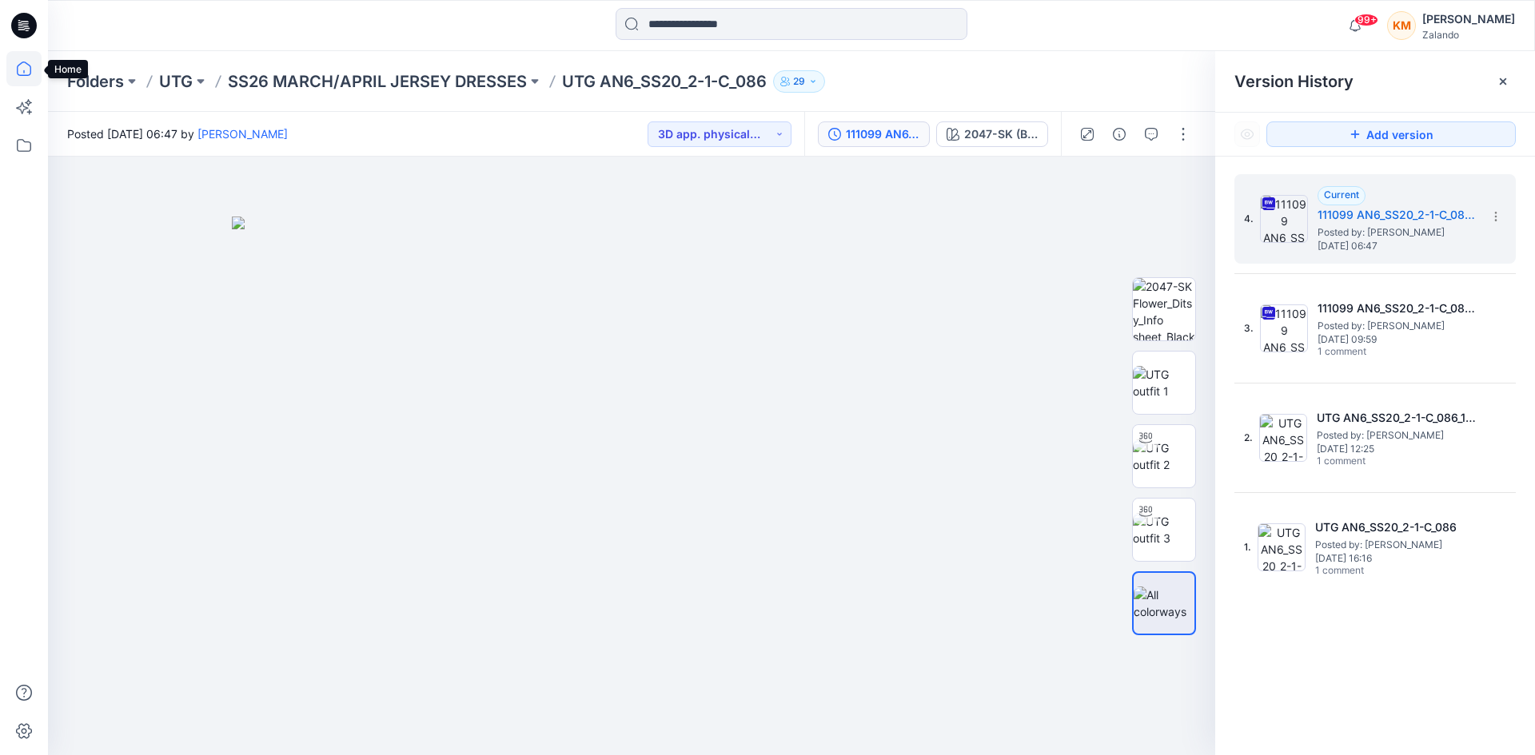
click at [20, 69] on icon at bounding box center [23, 68] width 35 height 35
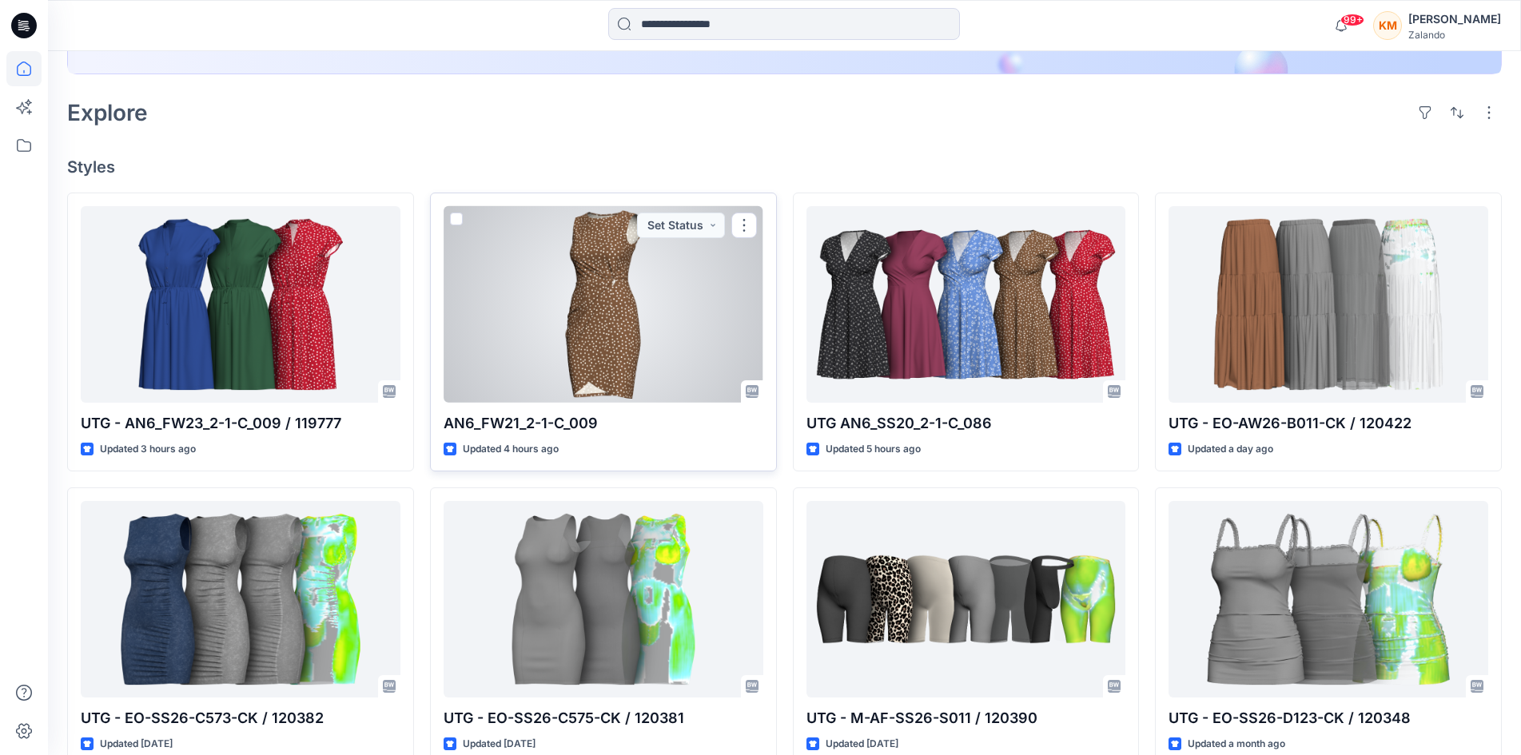
scroll to position [400, 0]
